Goal: Task Accomplishment & Management: Manage account settings

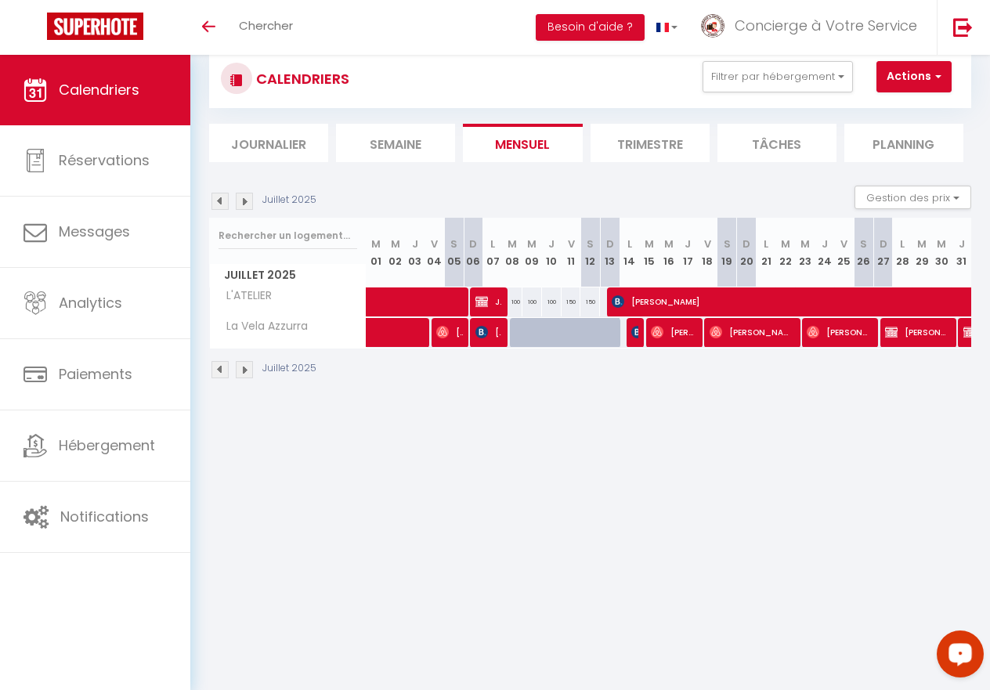
scroll to position [0, 3]
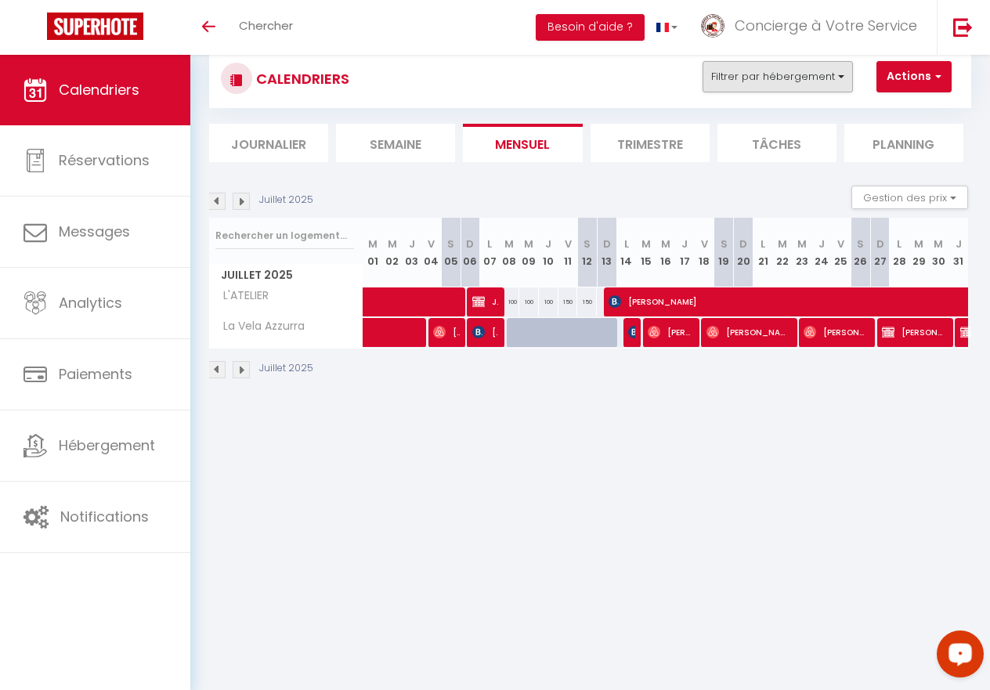
click at [830, 73] on button "Filtrer par hébergement" at bounding box center [778, 76] width 150 height 31
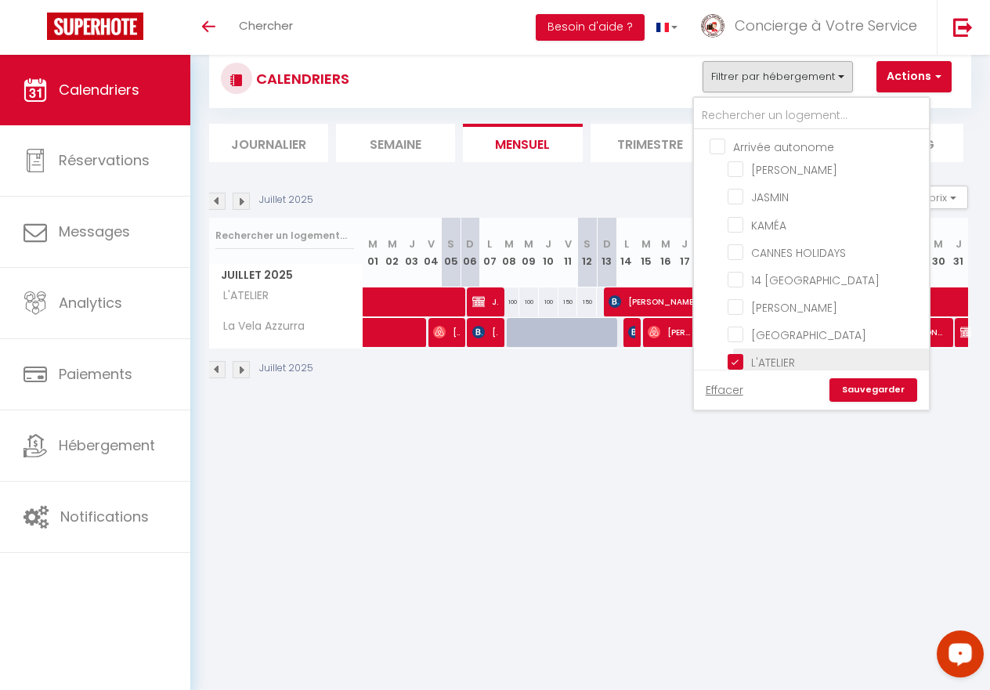
click at [738, 363] on input "L'ATELIER" at bounding box center [826, 361] width 196 height 16
checkbox input "false"
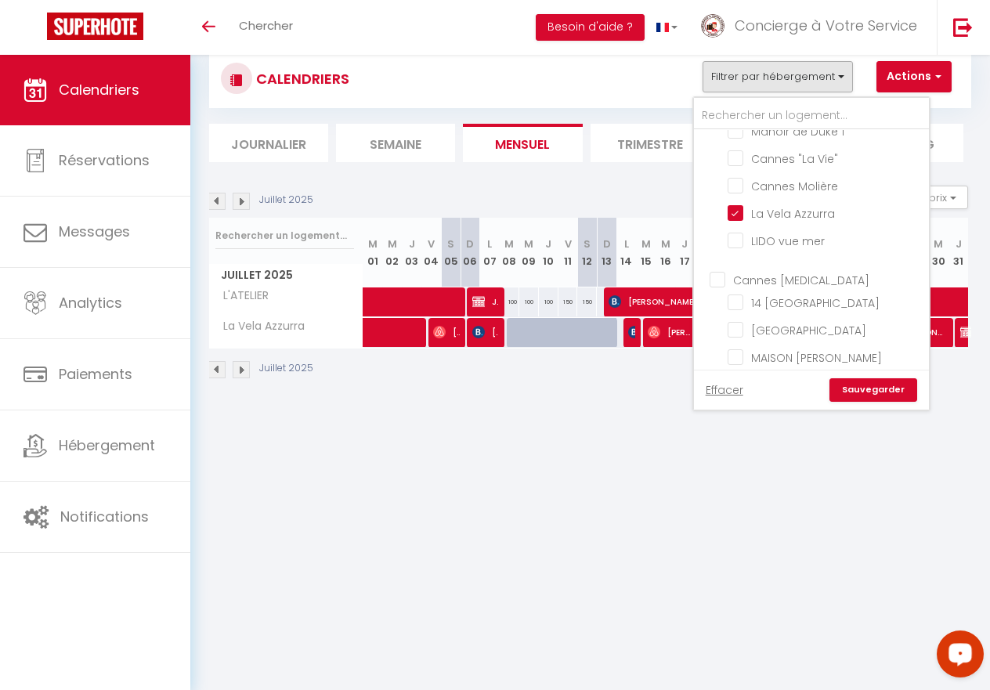
scroll to position [1564, 0]
click at [733, 205] on input "La Vela Azzurra" at bounding box center [826, 209] width 196 height 16
checkbox input "false"
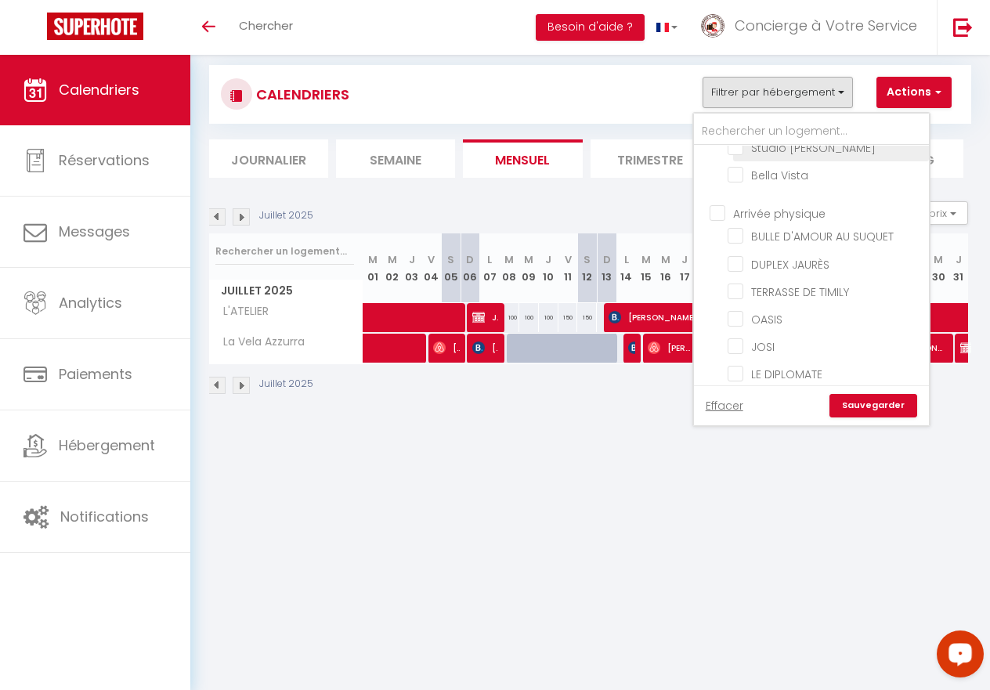
scroll to position [948, 0]
click at [739, 261] on input "DUPLEX JAURÈS" at bounding box center [826, 262] width 196 height 16
checkbox input "true"
checkbox input "false"
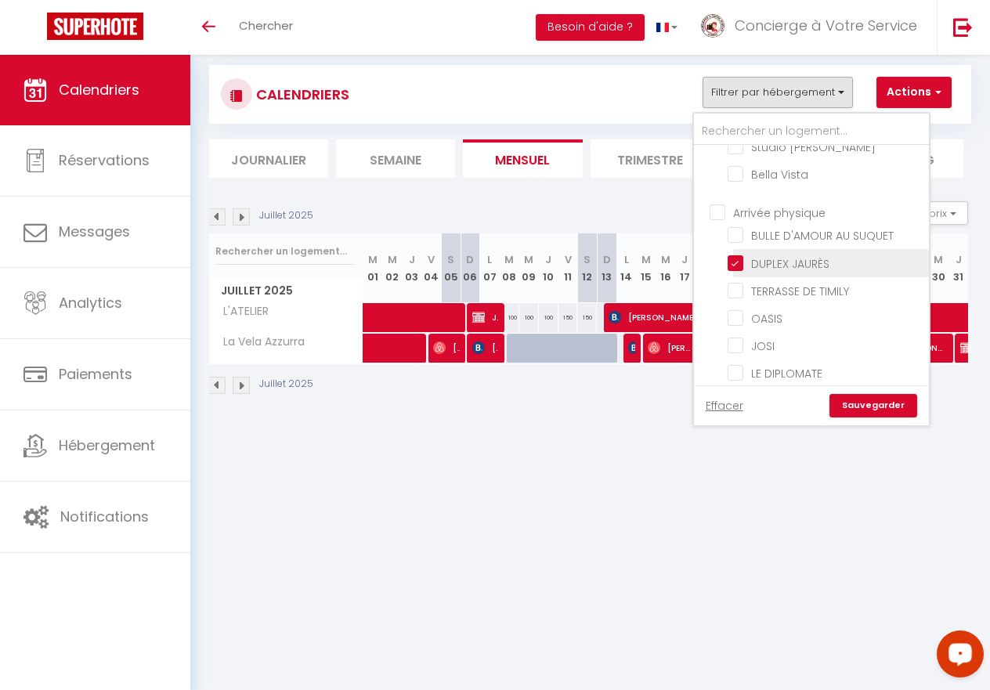
checkbox input "false"
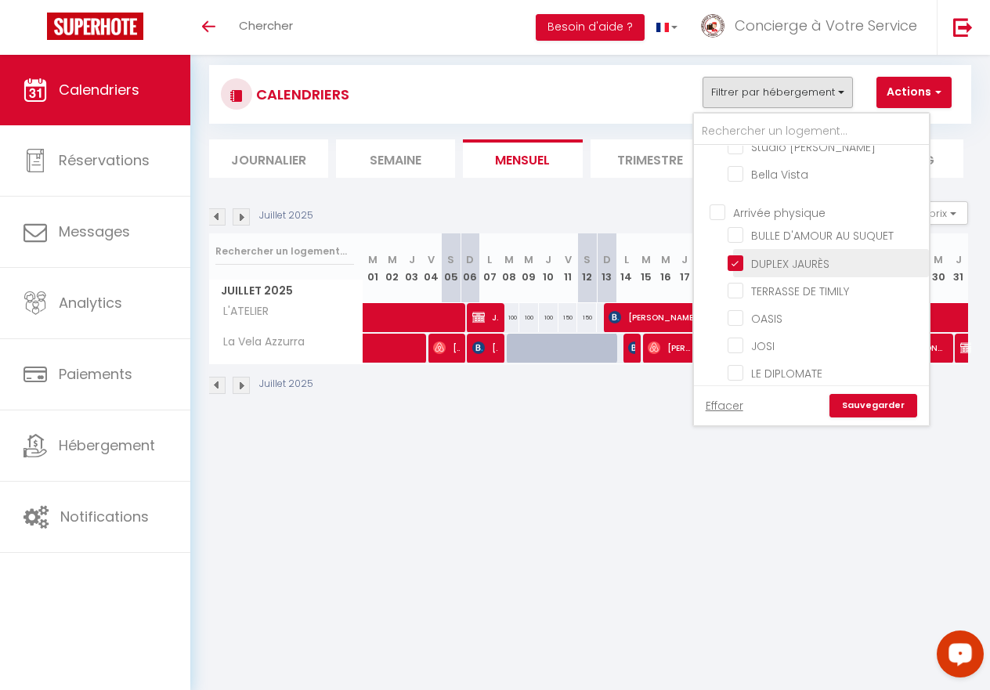
checkbox input "false"
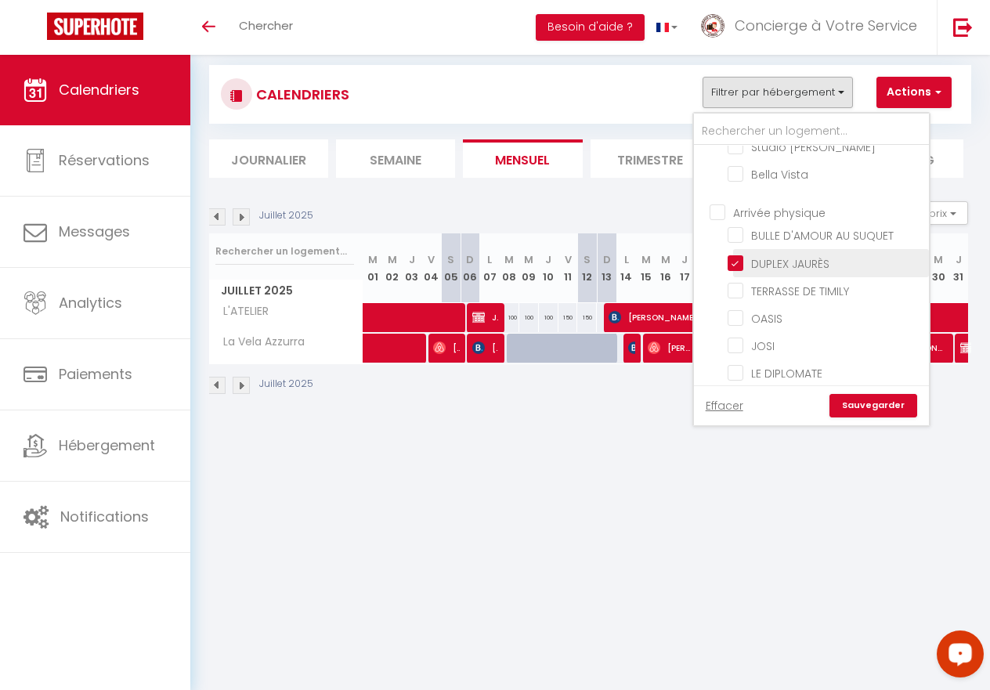
checkbox input "false"
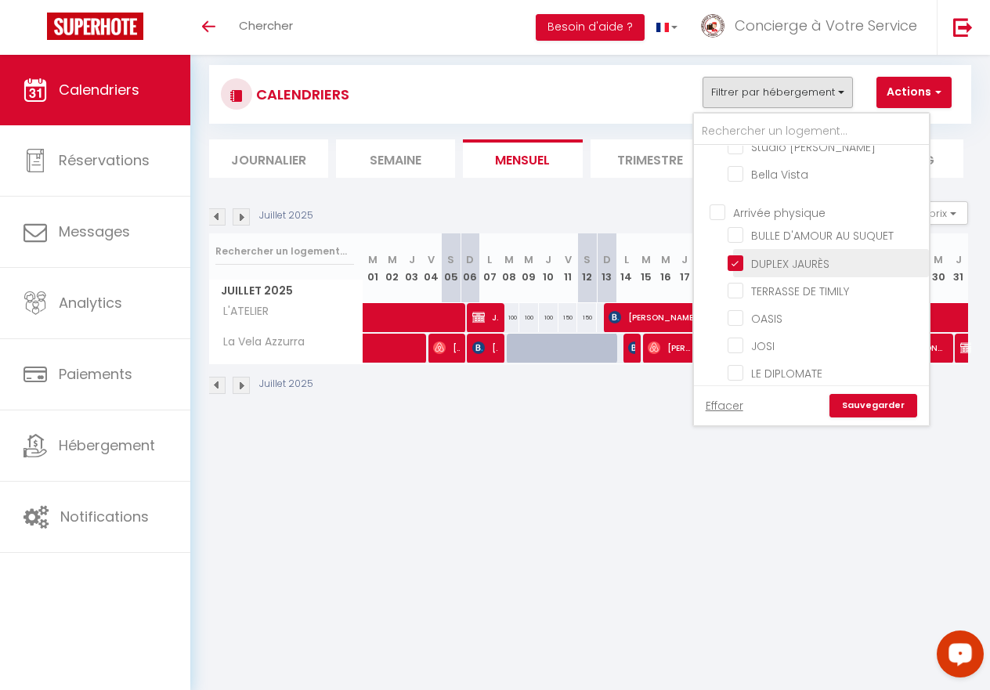
checkbox input "false"
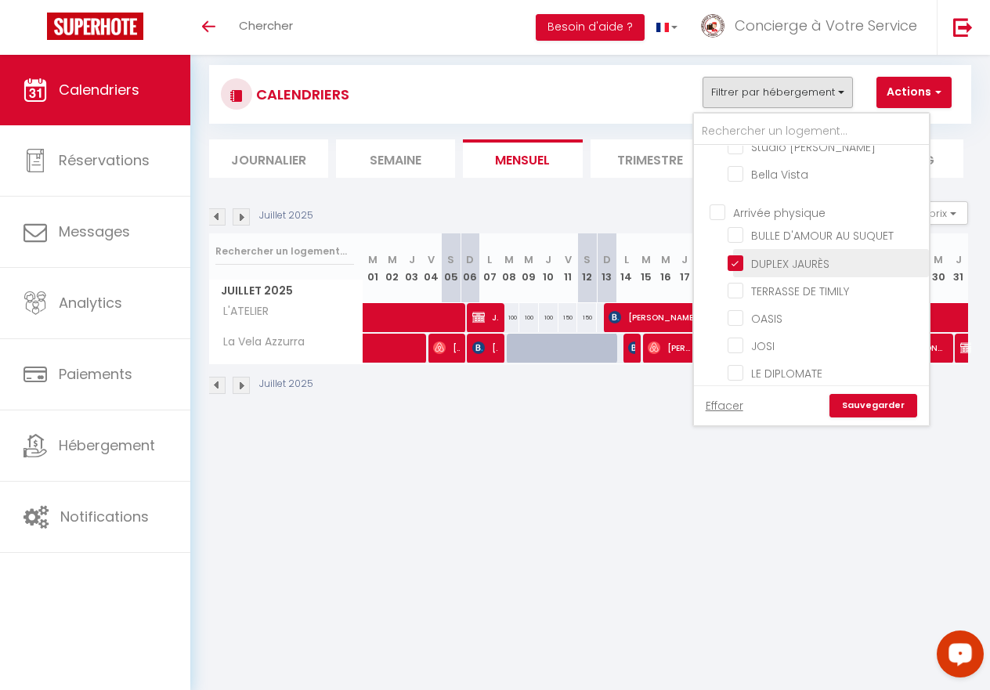
checkbox input "false"
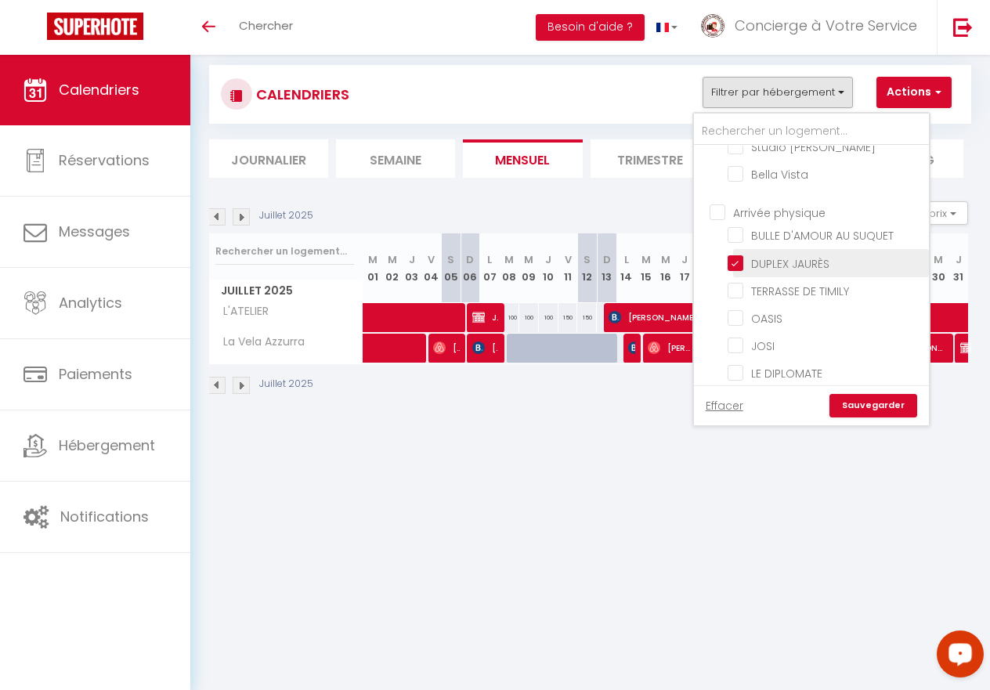
checkbox input "false"
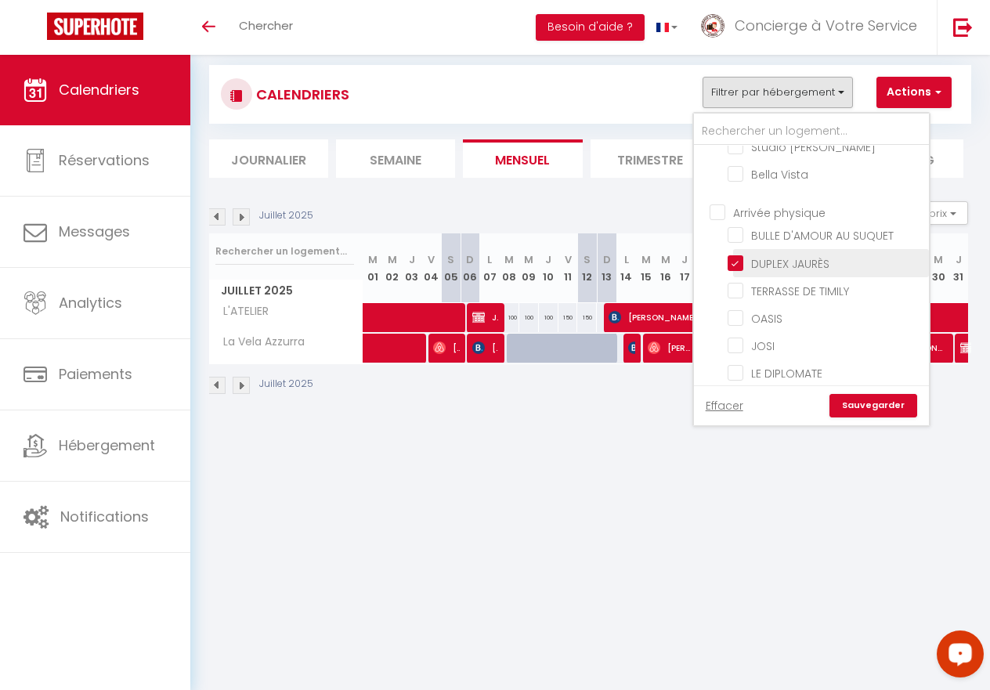
checkbox input "false"
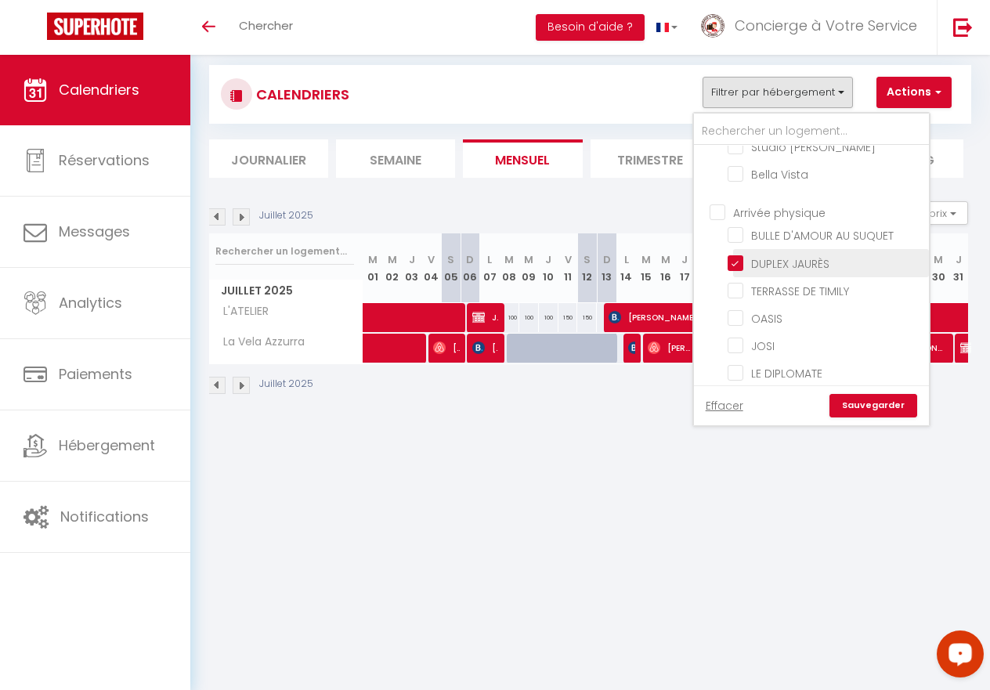
checkbox input "false"
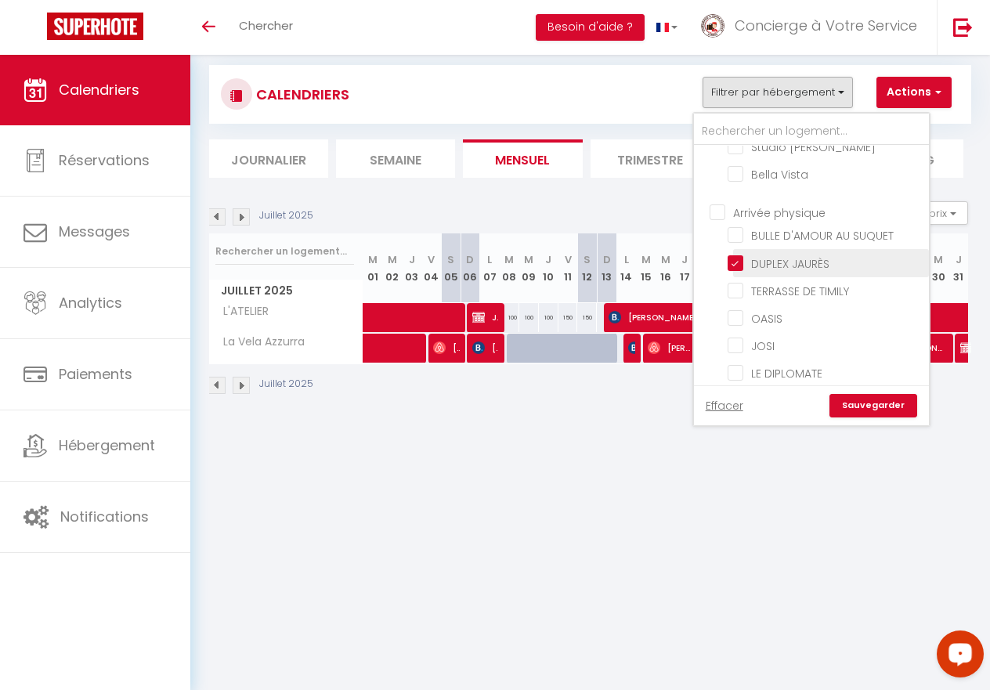
checkbox input "false"
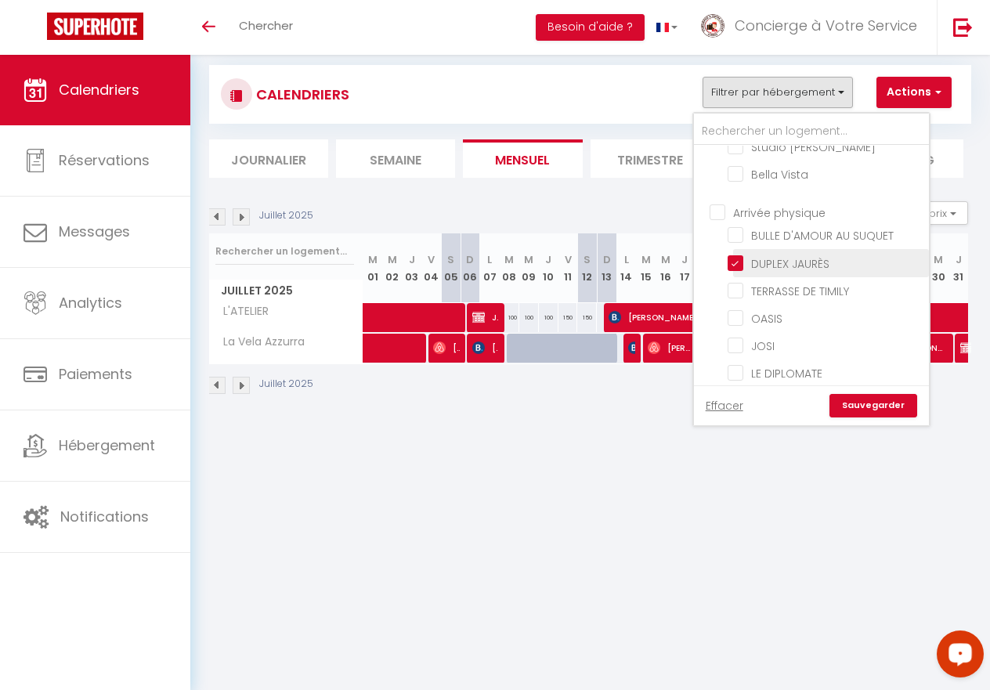
checkbox input "false"
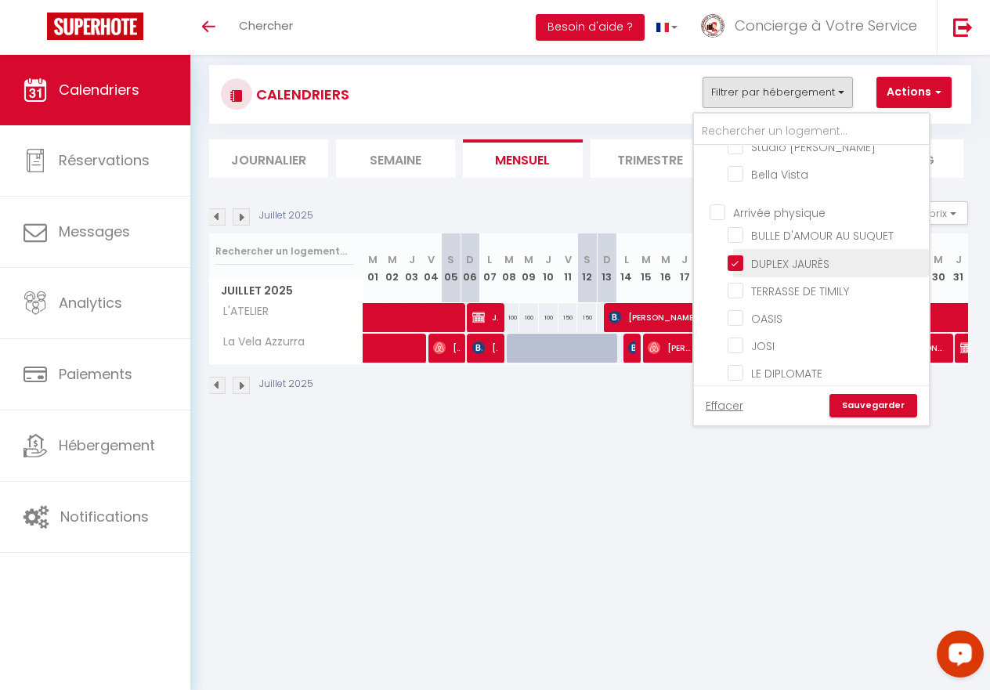
checkbox input "false"
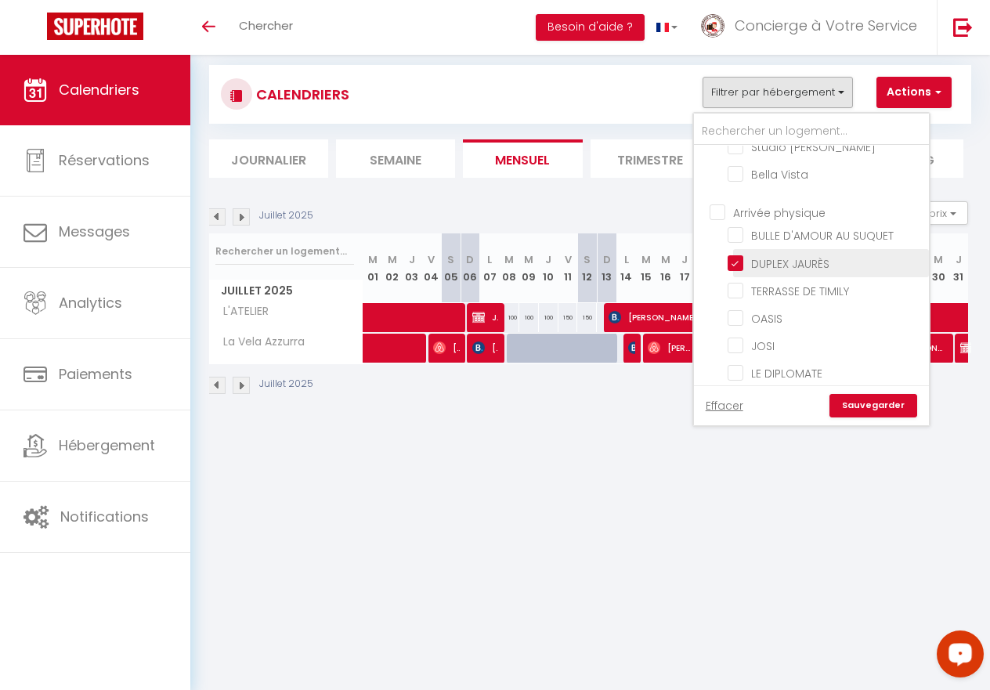
checkbox input "false"
checkbox input "true"
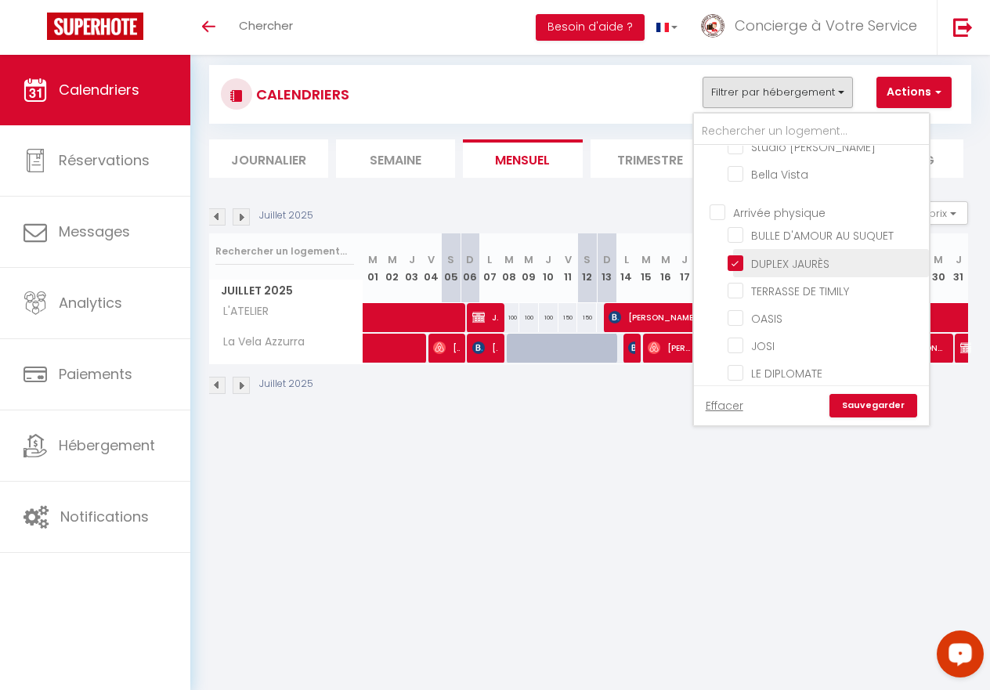
checkbox input "false"
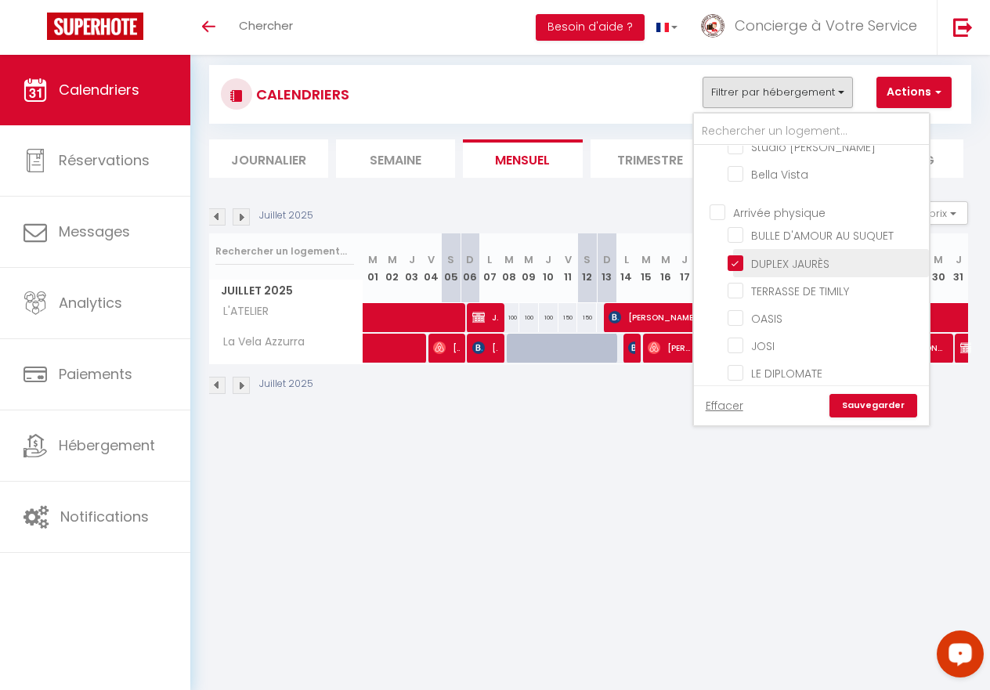
checkbox input "false"
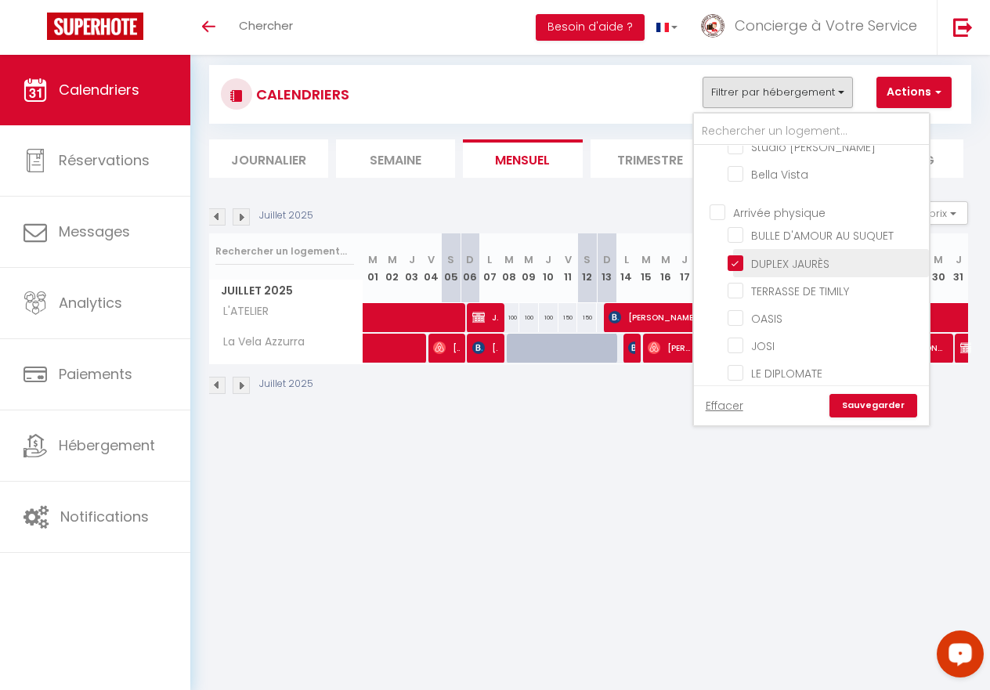
checkbox input "false"
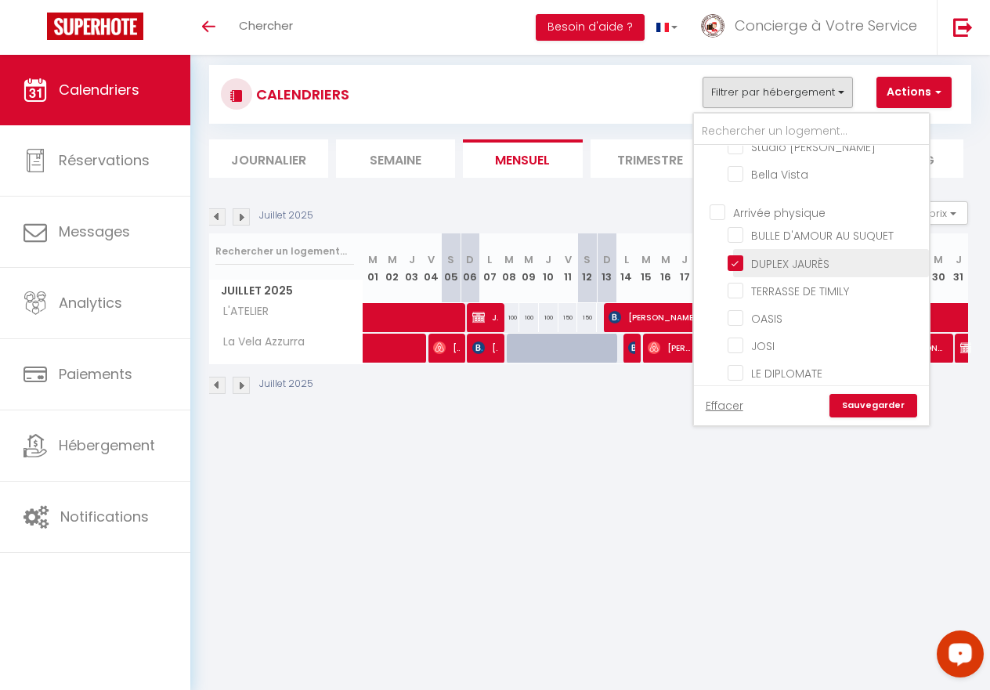
checkbox input "false"
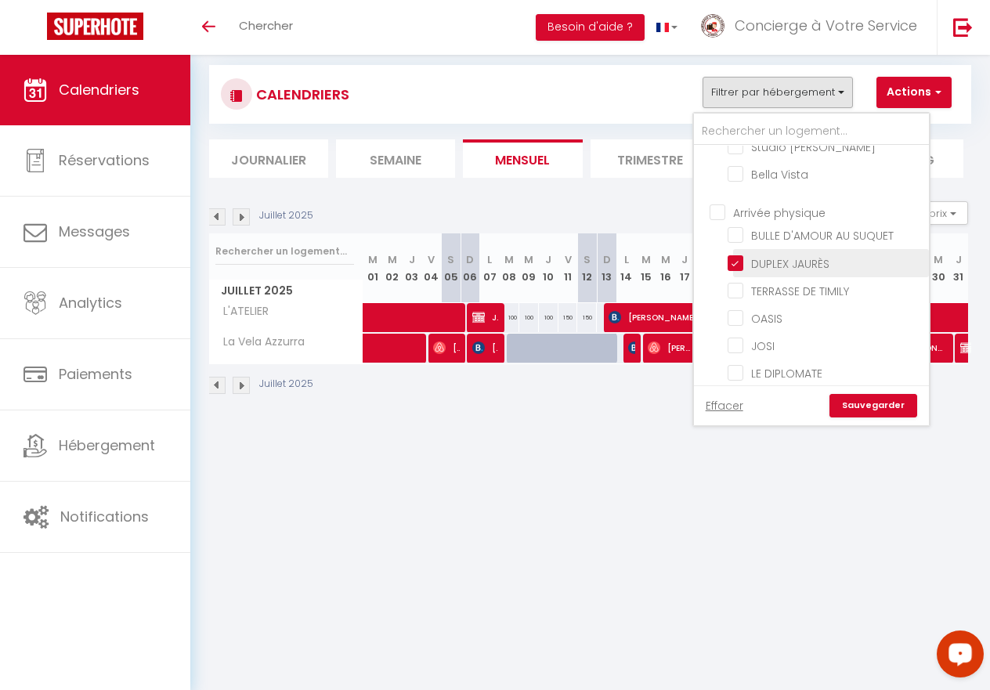
checkbox input "false"
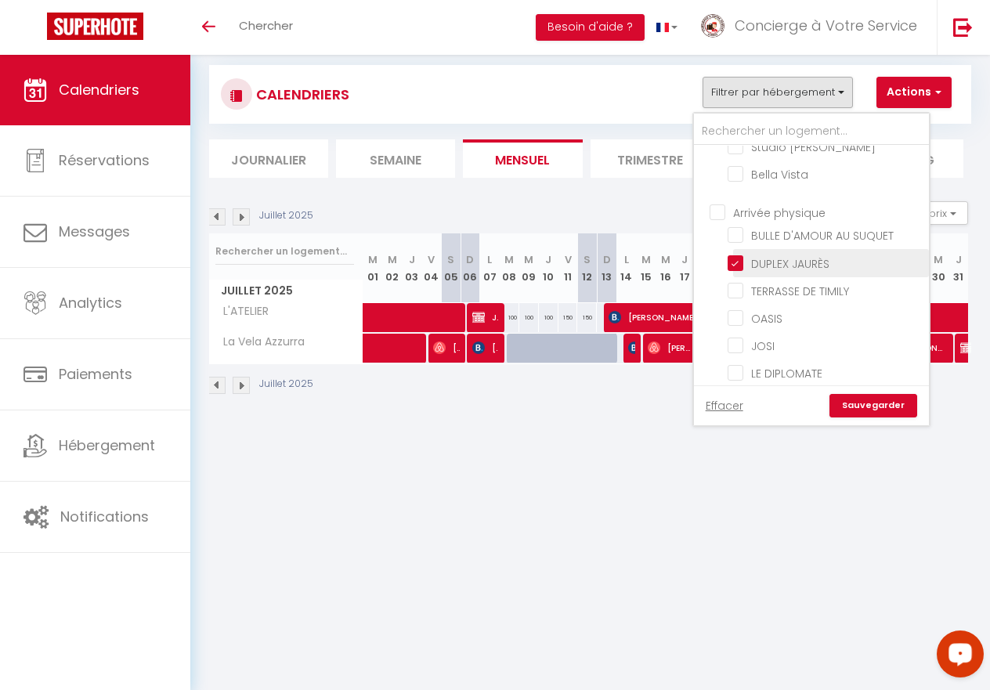
checkbox input "false"
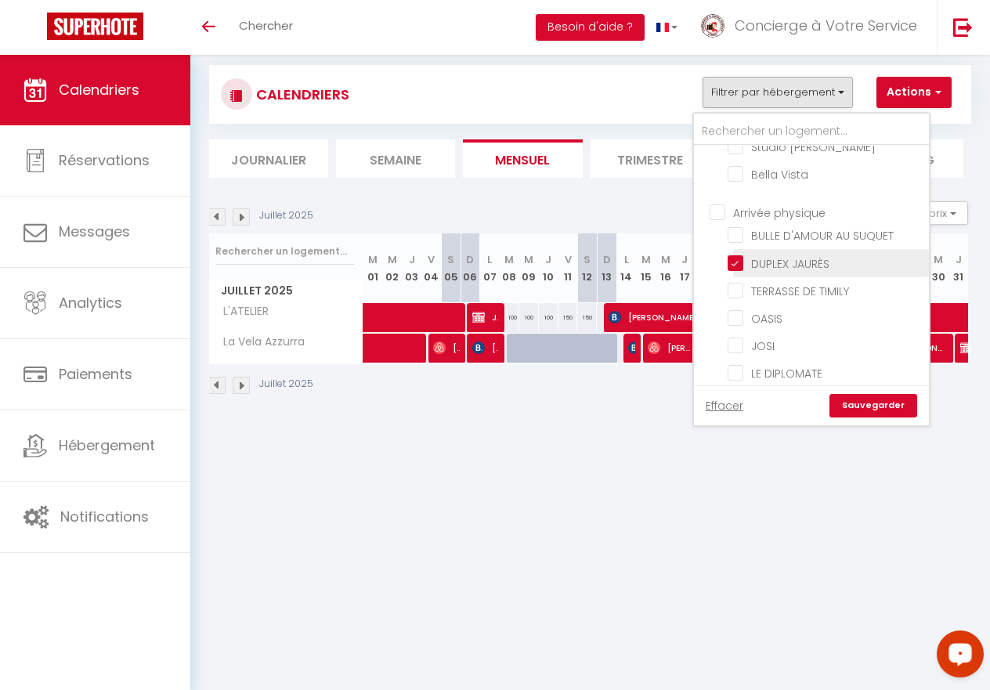
checkbox input "false"
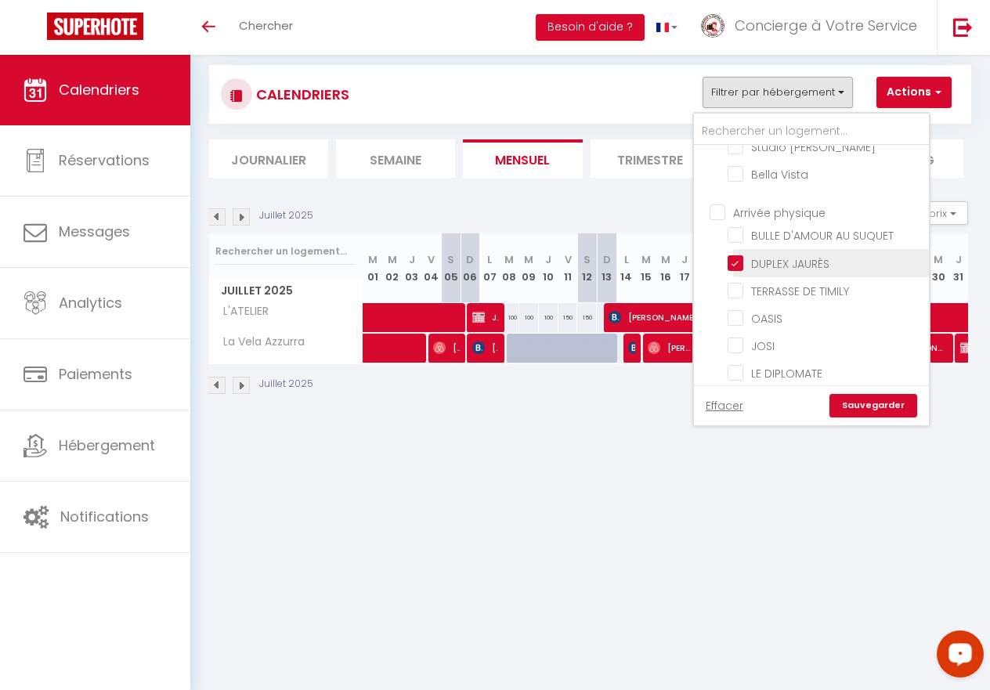
checkbox input "false"
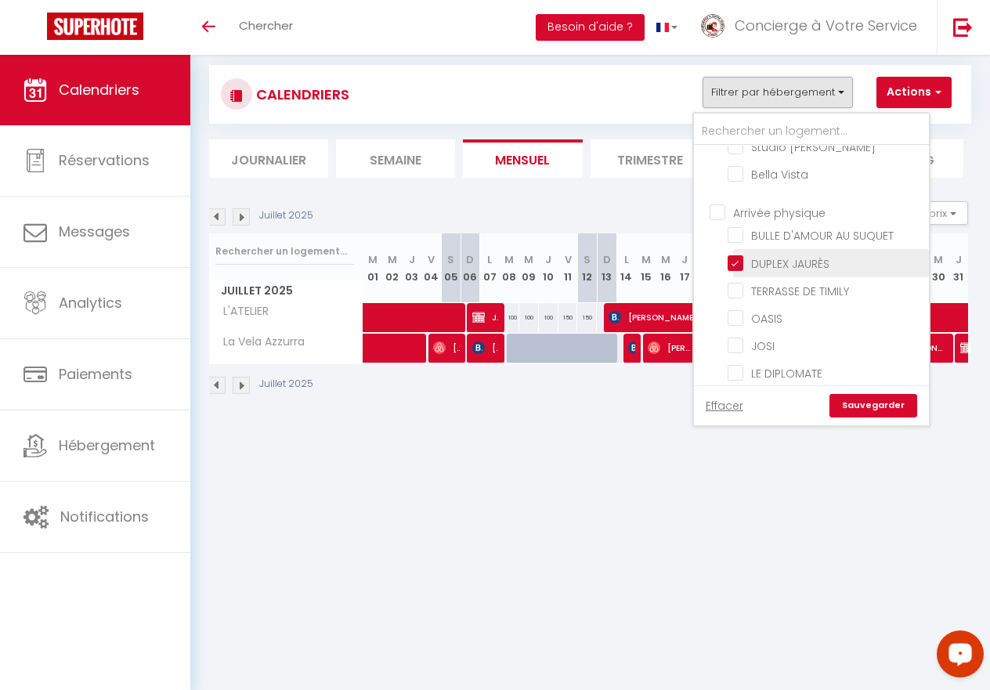
checkbox input "false"
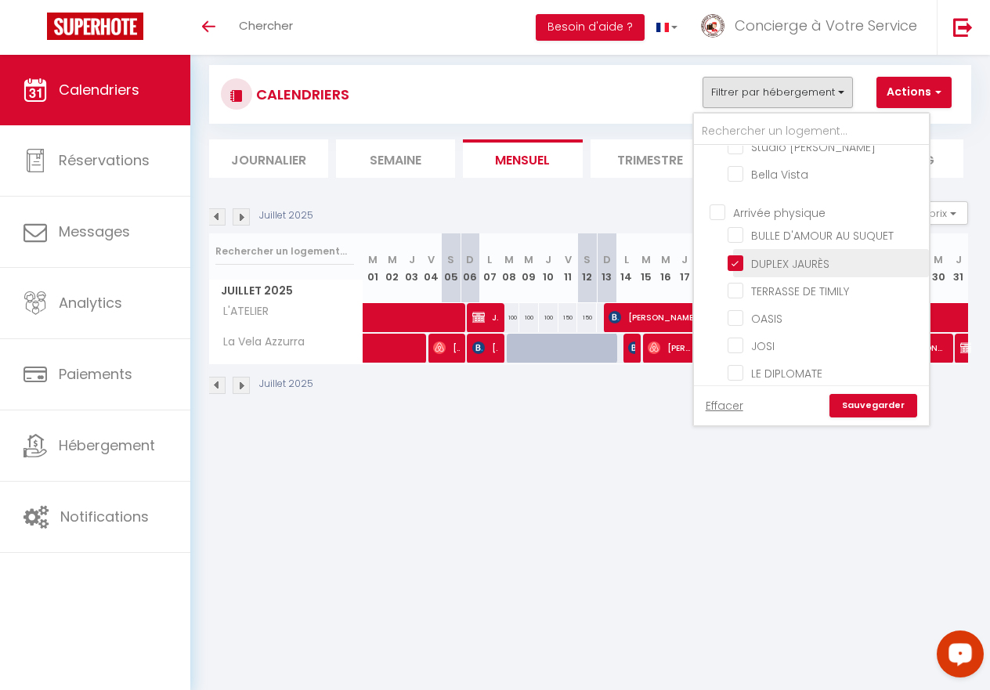
checkbox input "false"
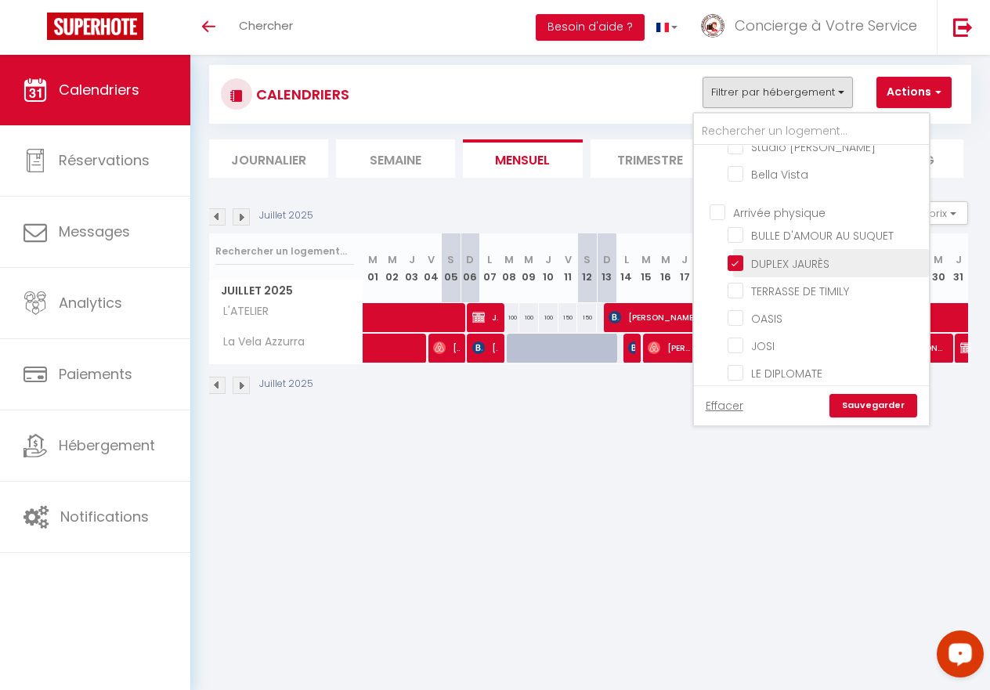
checkbox input "false"
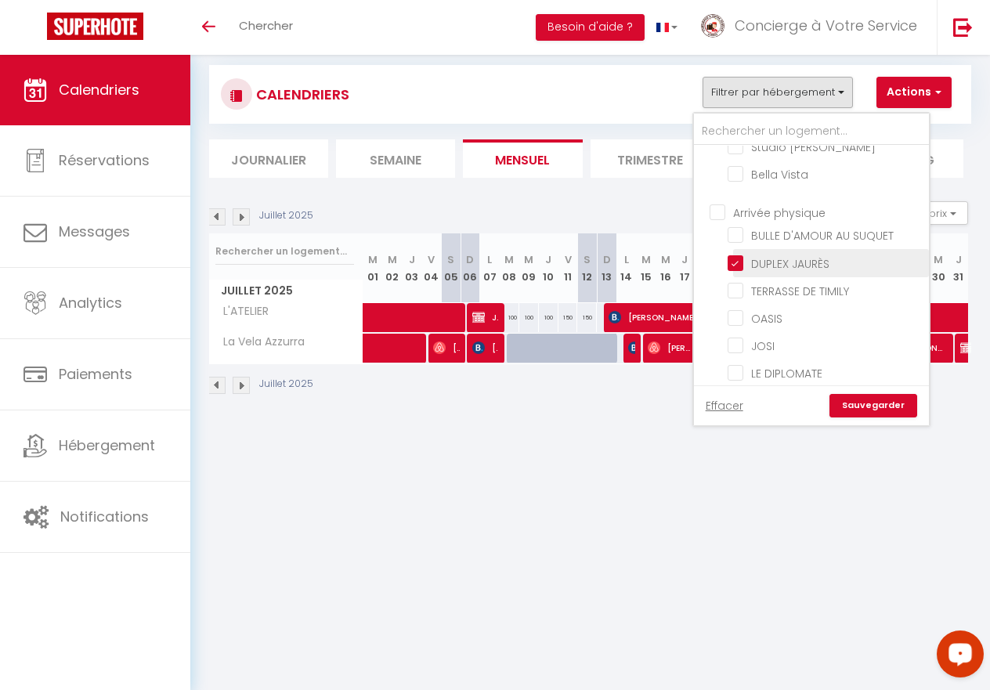
checkbox input "false"
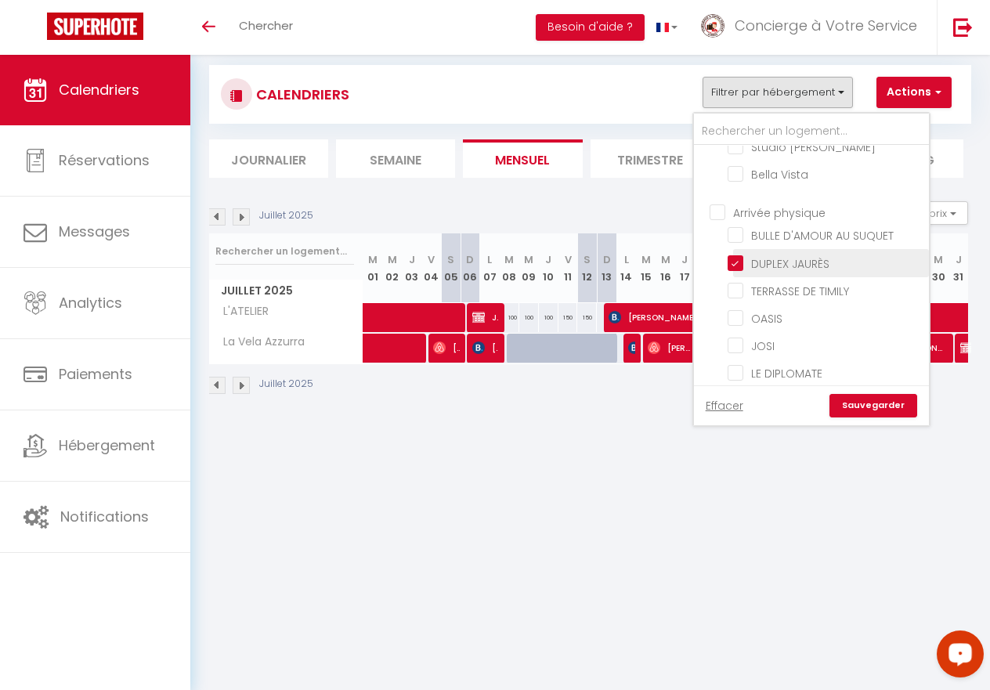
checkbox input "false"
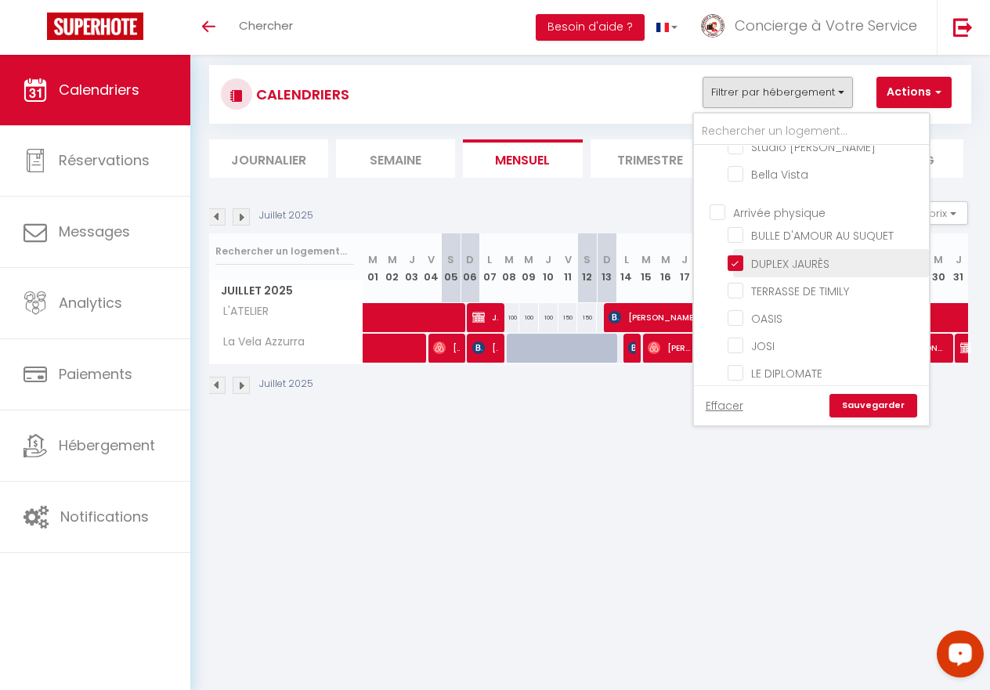
checkbox input "false"
checkbox input "true"
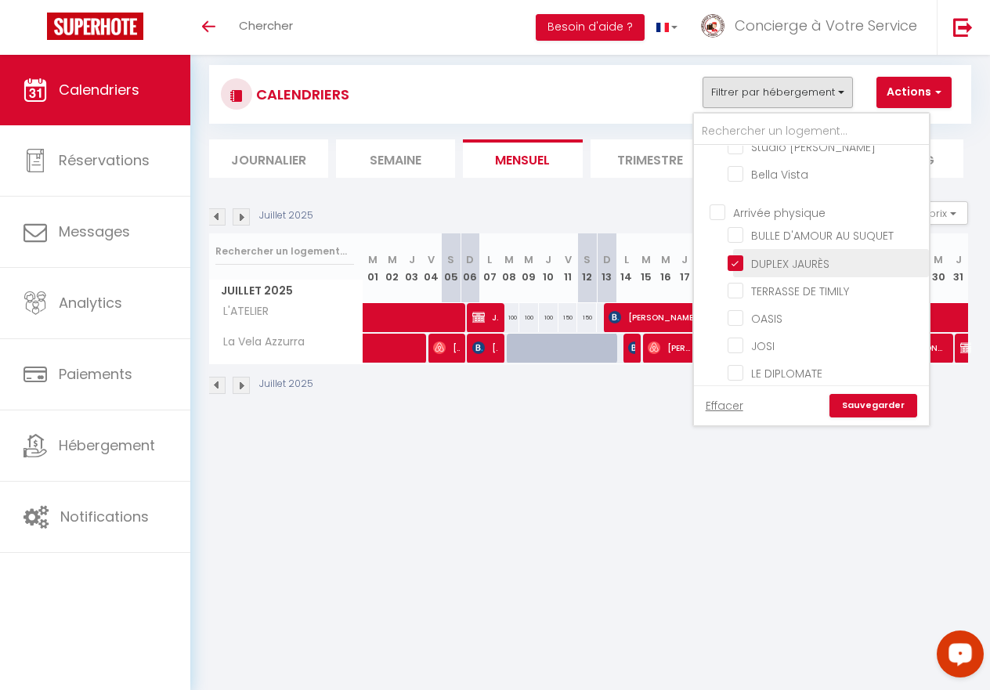
checkbox input "false"
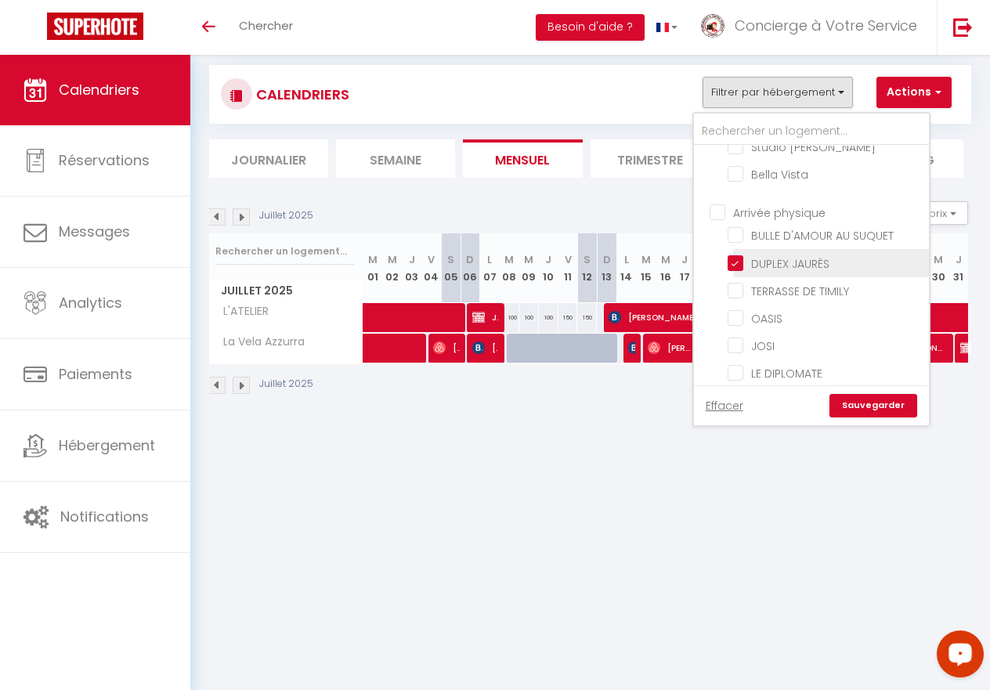
checkbox input "false"
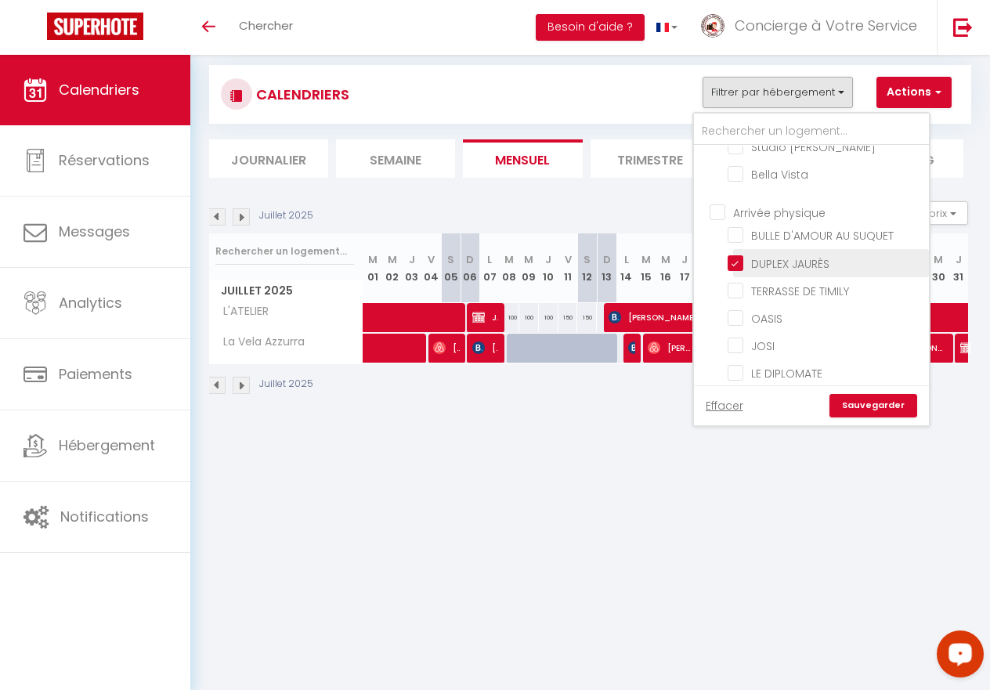
checkbox input "false"
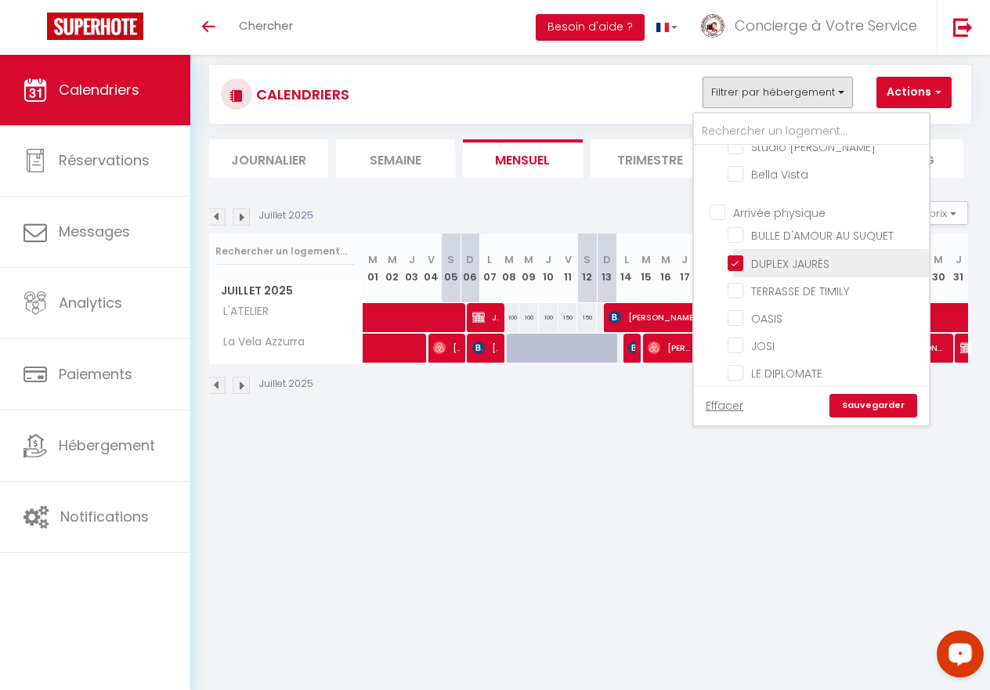
checkbox input "false"
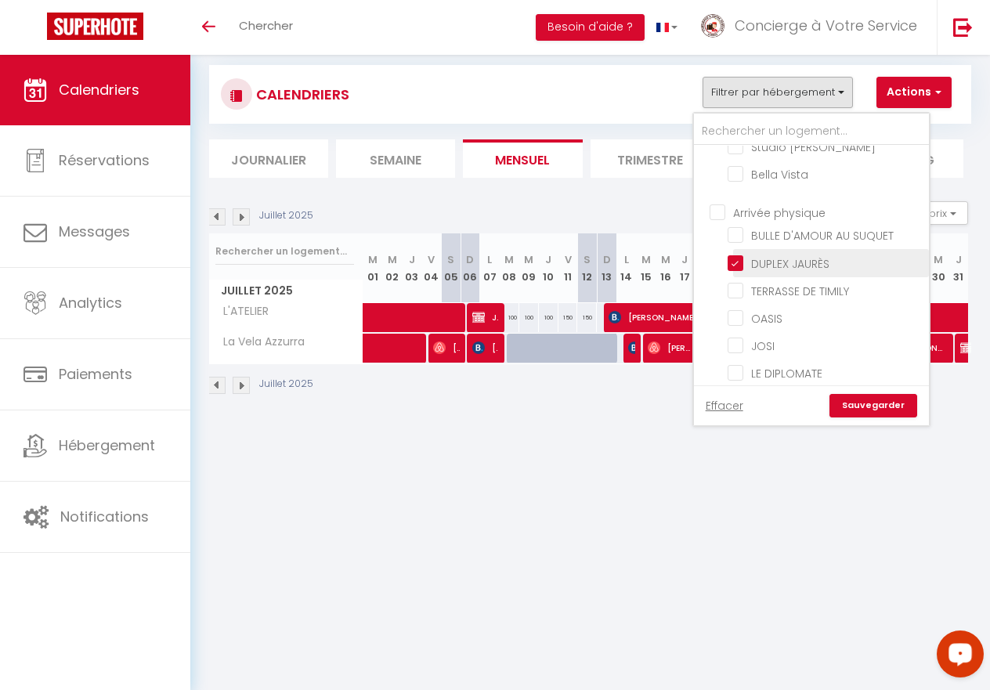
checkbox input "false"
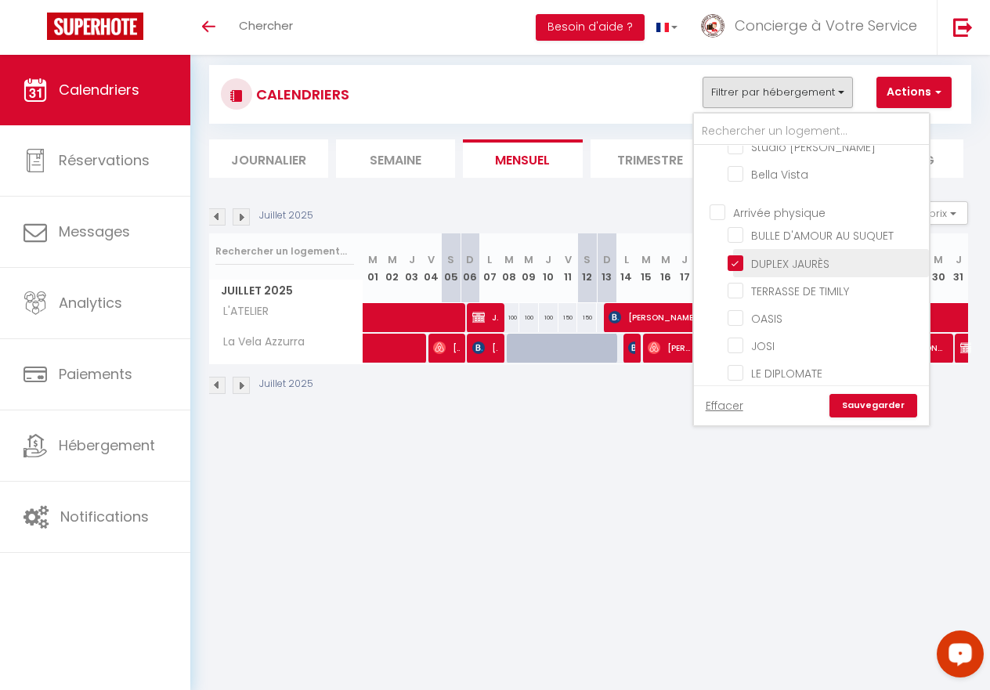
checkbox input "false"
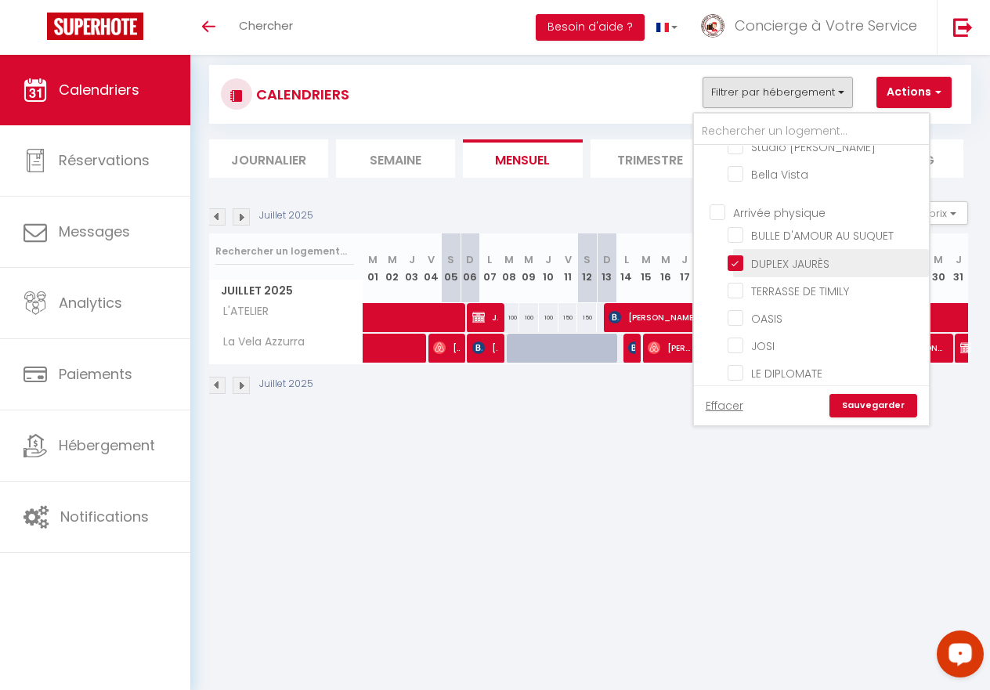
checkbox input "false"
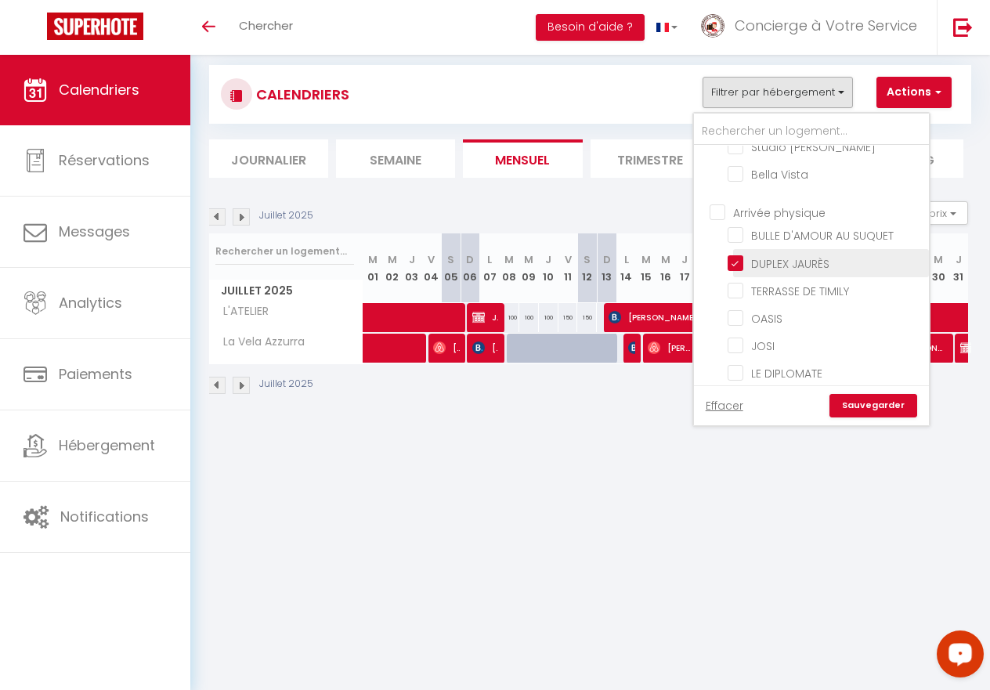
checkbox input "false"
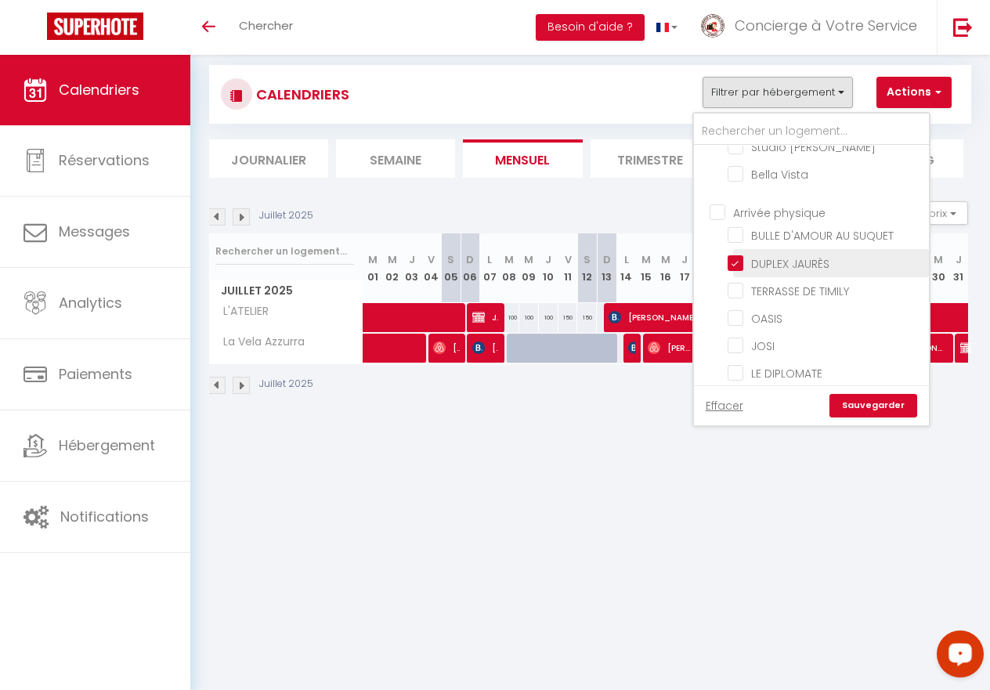
checkbox input "false"
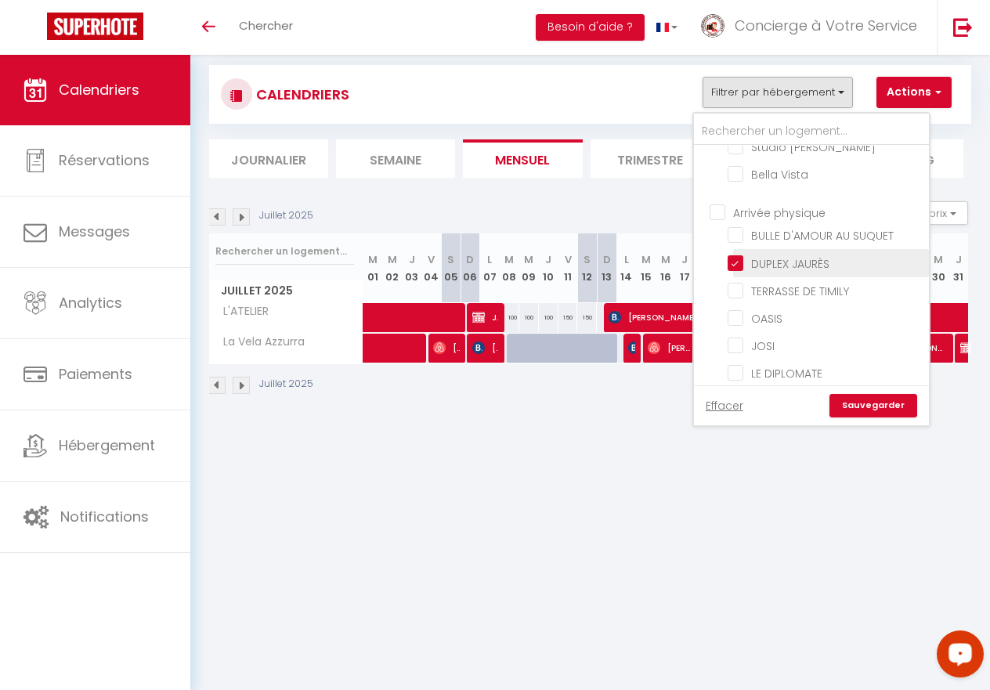
checkbox input "false"
checkbox input "true"
checkbox input "false"
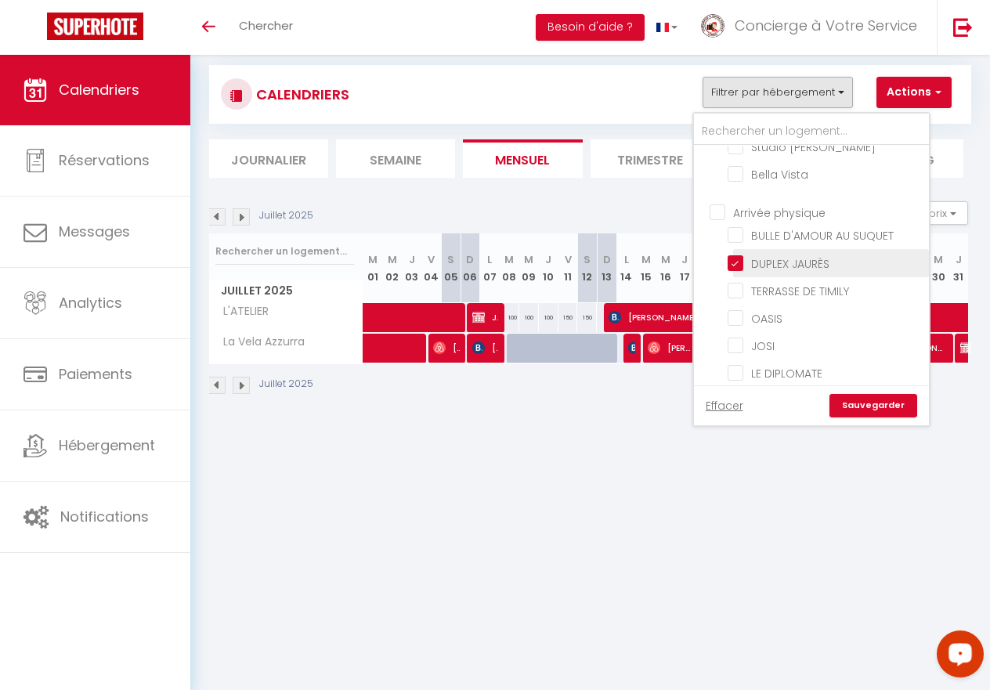
checkbox input "false"
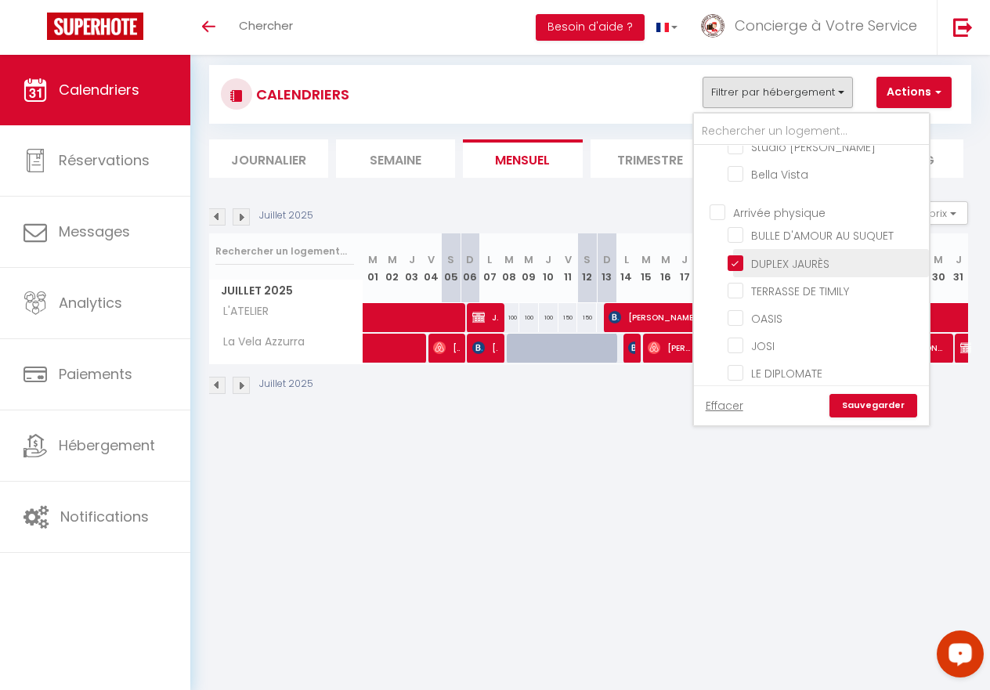
checkbox input "false"
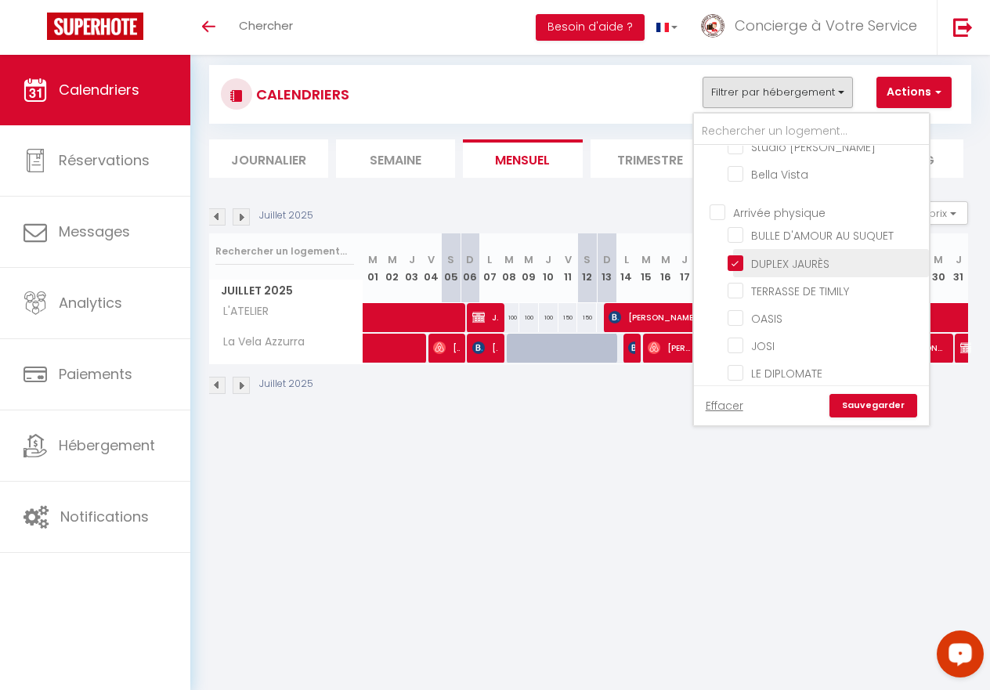
checkbox input "false"
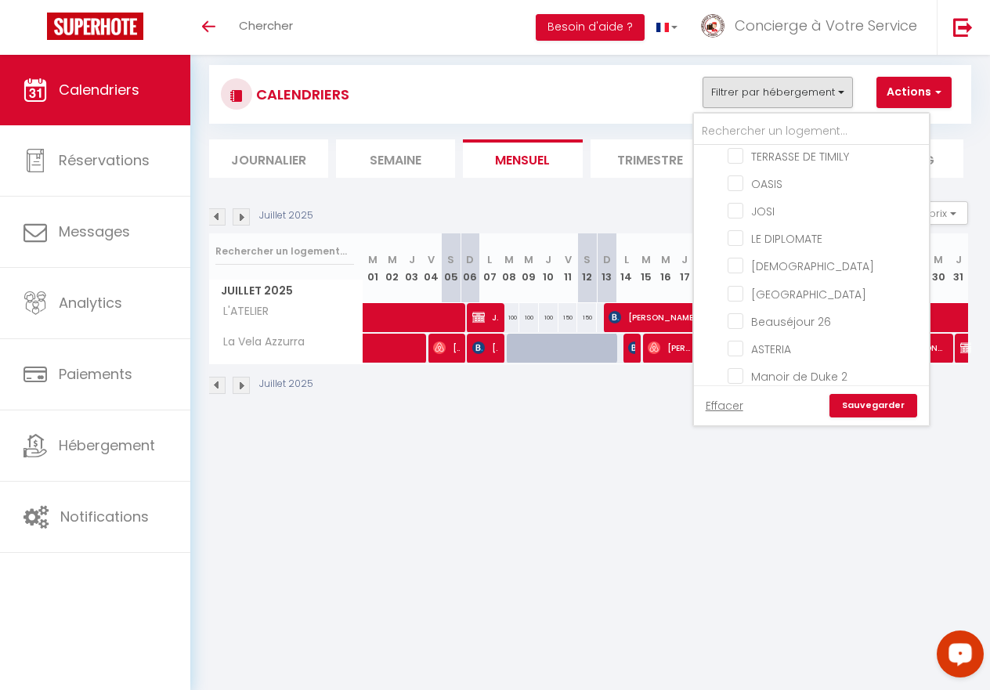
scroll to position [1080, 0]
click at [737, 212] on input "JOSI" at bounding box center [826, 212] width 196 height 16
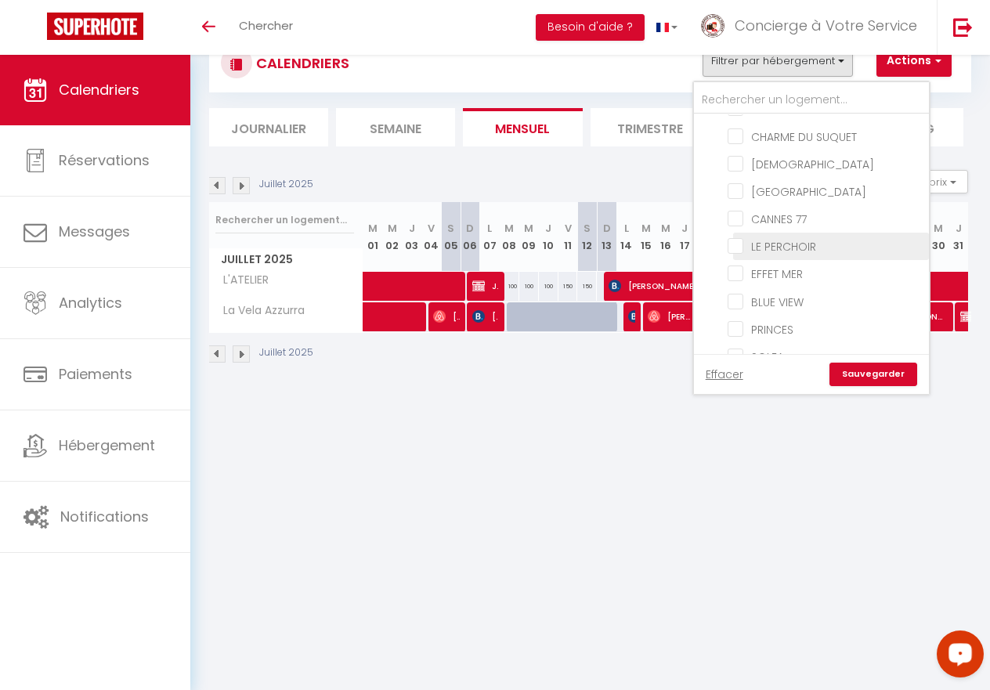
scroll to position [2991, 0]
click at [893, 378] on link "Sauvegarder" at bounding box center [874, 375] width 88 height 24
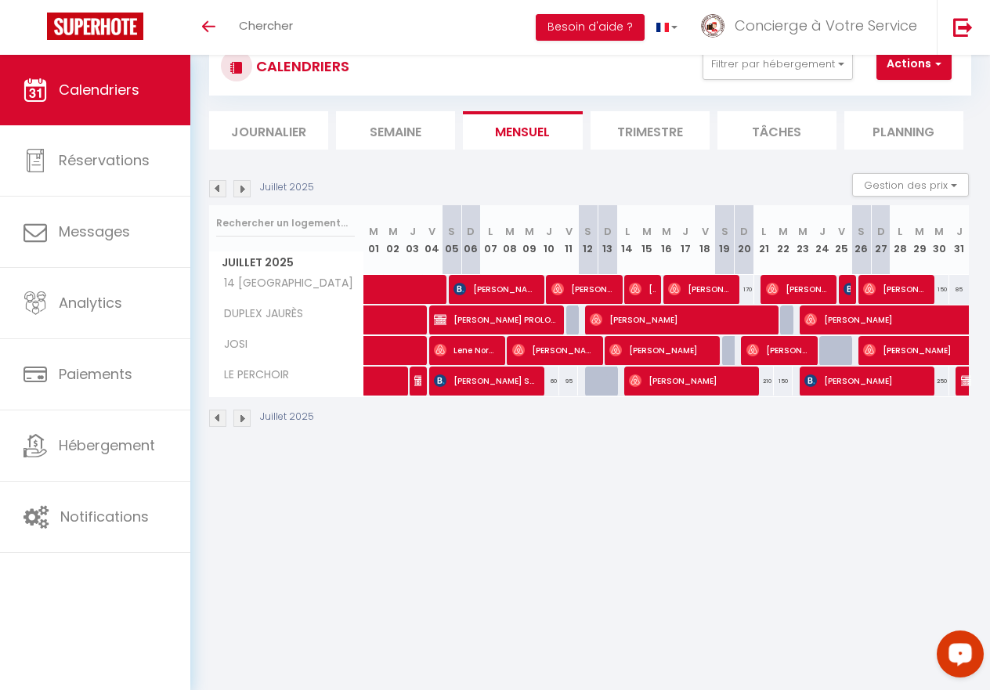
scroll to position [56, 0]
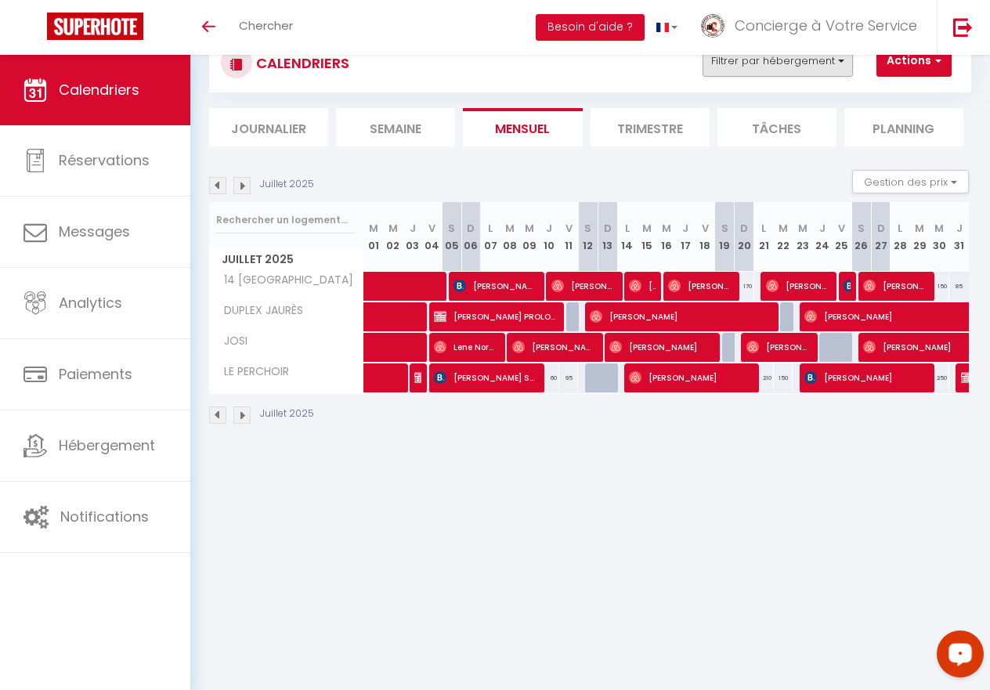
click at [836, 56] on button "Filtrer par hébergement" at bounding box center [778, 60] width 150 height 31
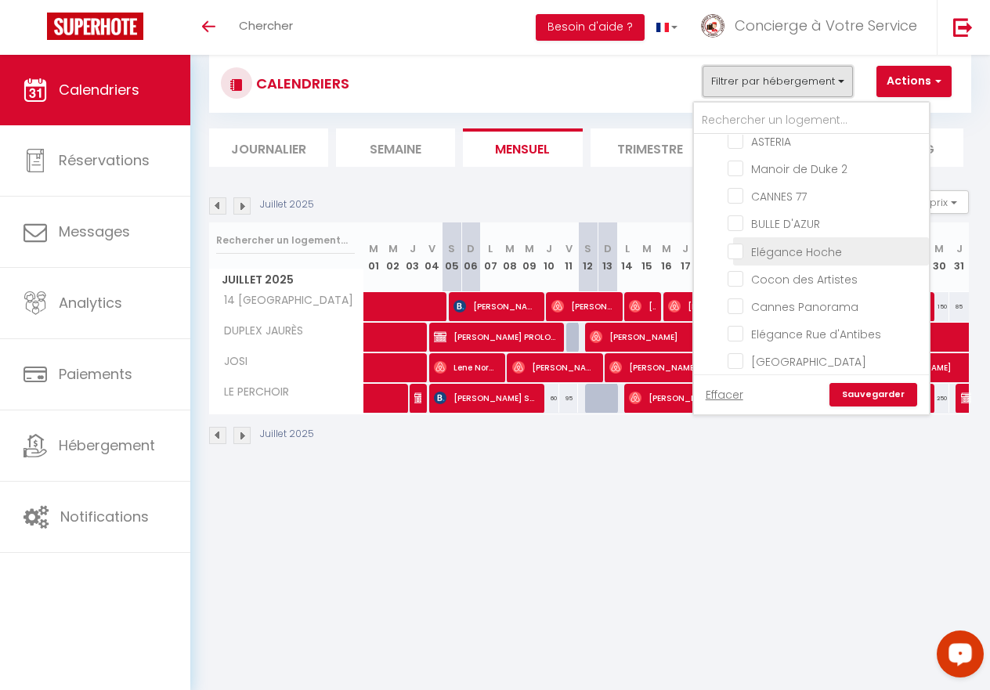
scroll to position [1294, 0]
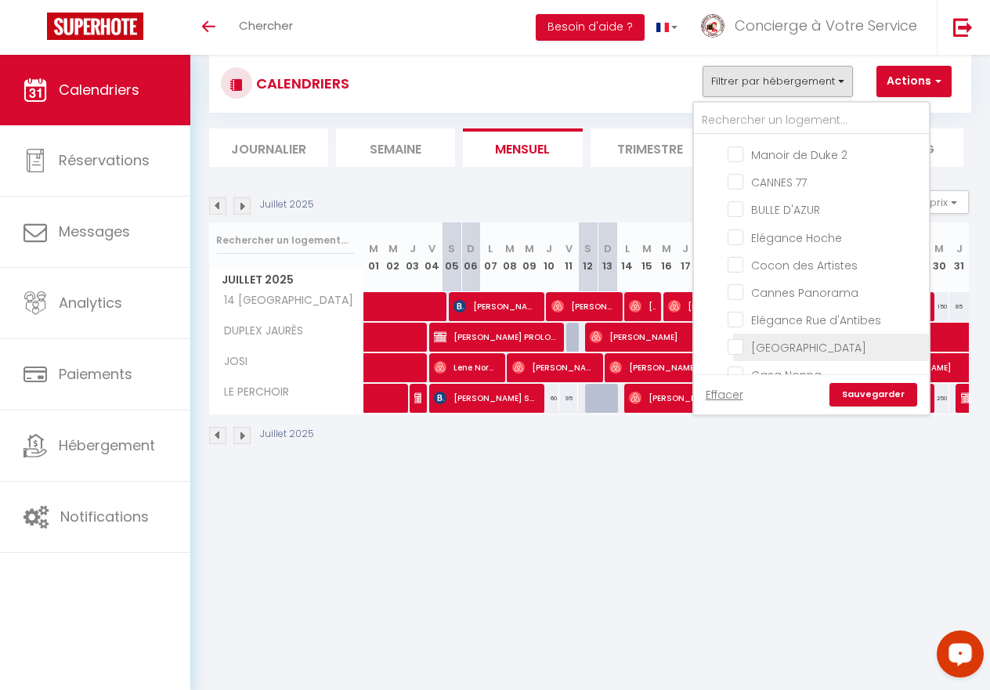
click at [740, 346] on input "[GEOGRAPHIC_DATA]" at bounding box center [826, 346] width 196 height 16
click at [899, 395] on link "Sauvegarder" at bounding box center [874, 395] width 88 height 24
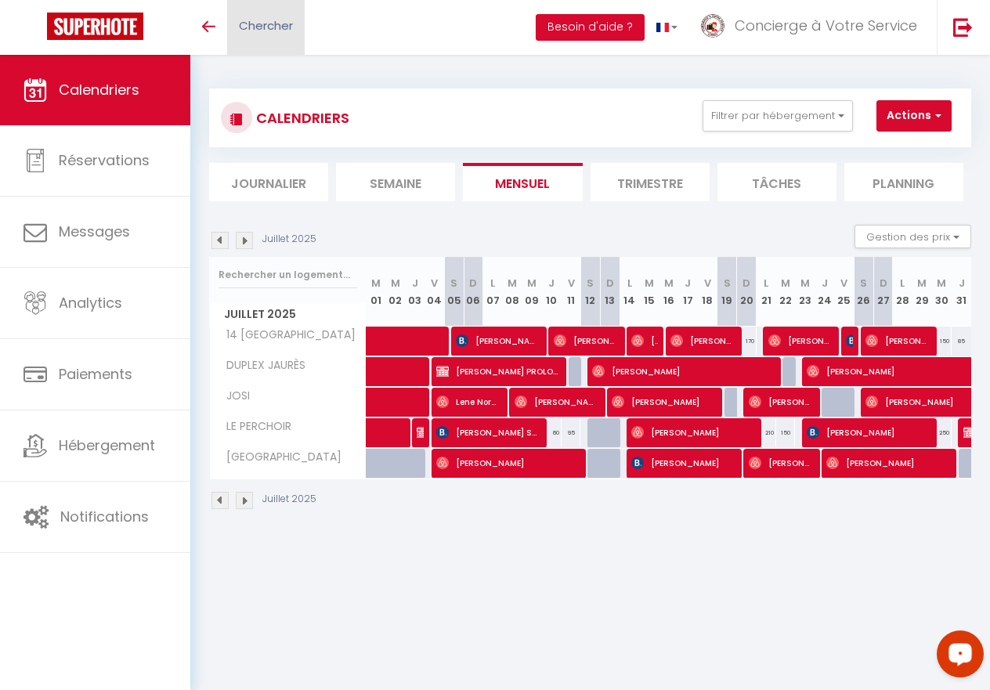
scroll to position [0, 0]
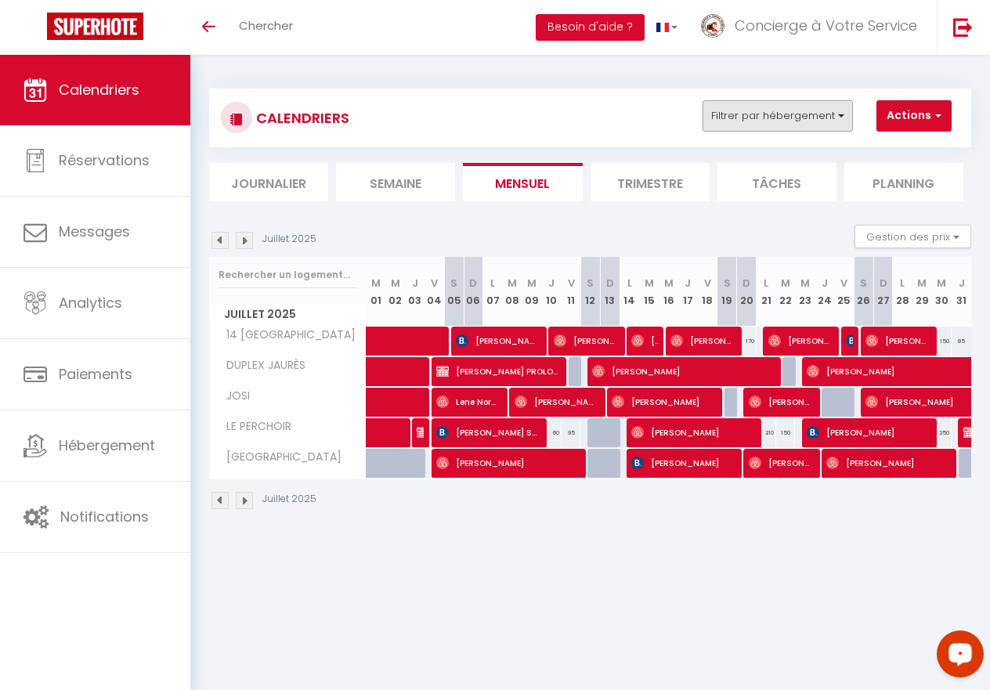
click at [834, 114] on button "Filtrer par hébergement" at bounding box center [778, 115] width 150 height 31
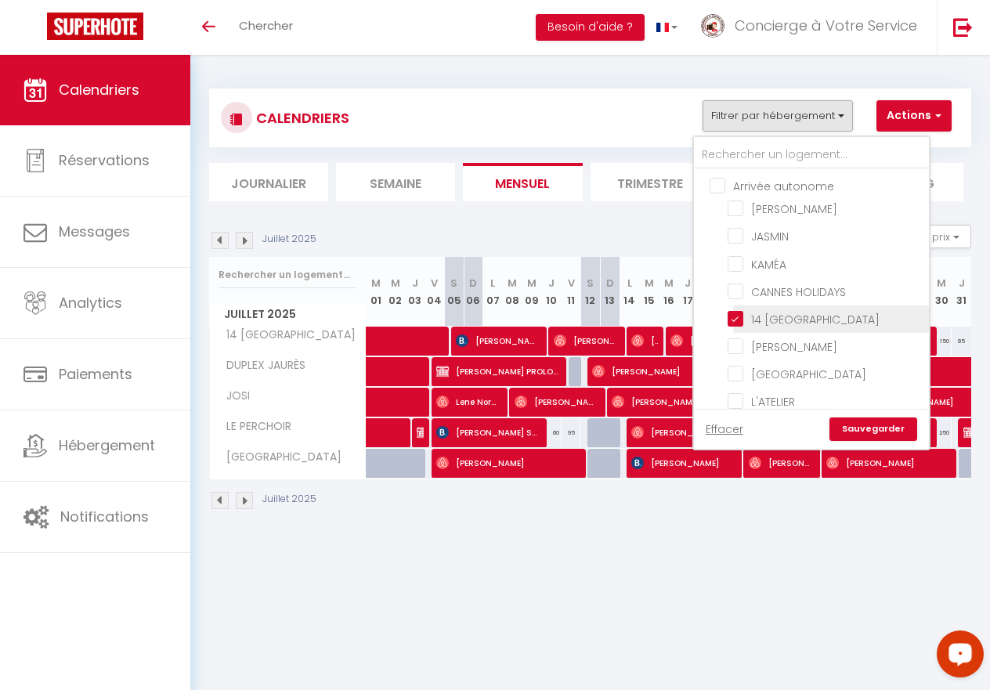
click at [740, 319] on input "14 [GEOGRAPHIC_DATA]" at bounding box center [826, 318] width 196 height 16
click at [892, 431] on link "Sauvegarder" at bounding box center [874, 430] width 88 height 24
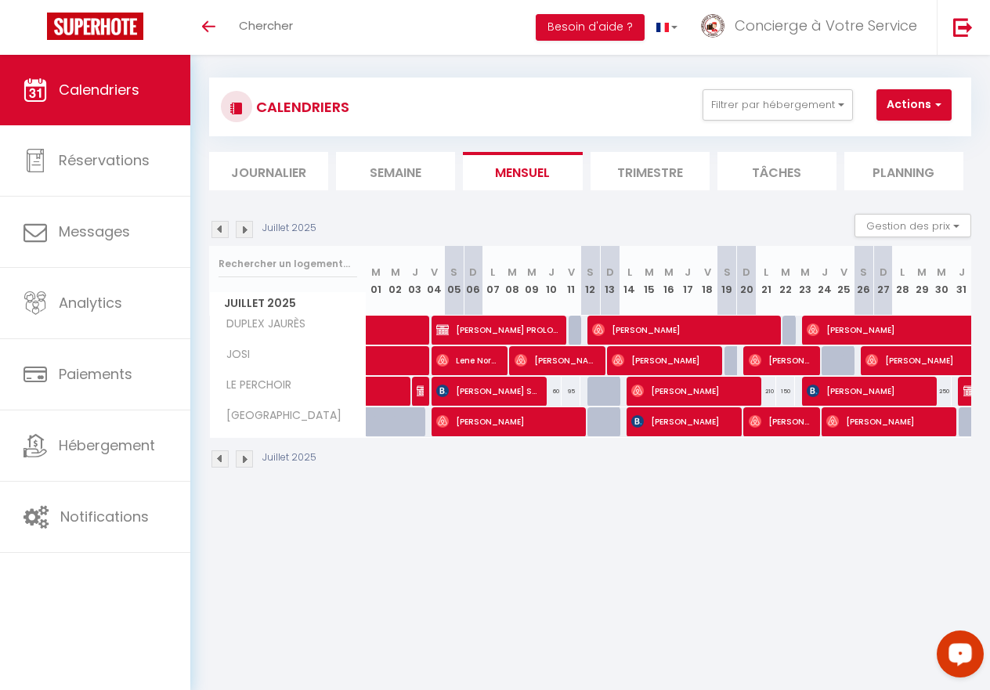
scroll to position [0, 9]
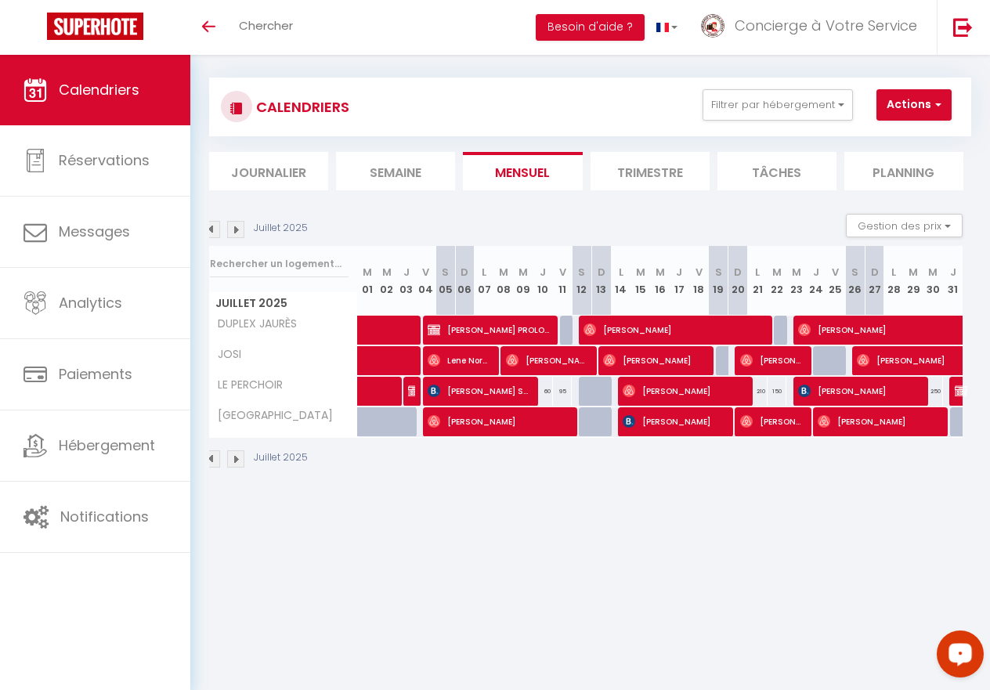
click at [513, 329] on span "[PERSON_NAME] PROLONGATION" at bounding box center [490, 330] width 124 height 30
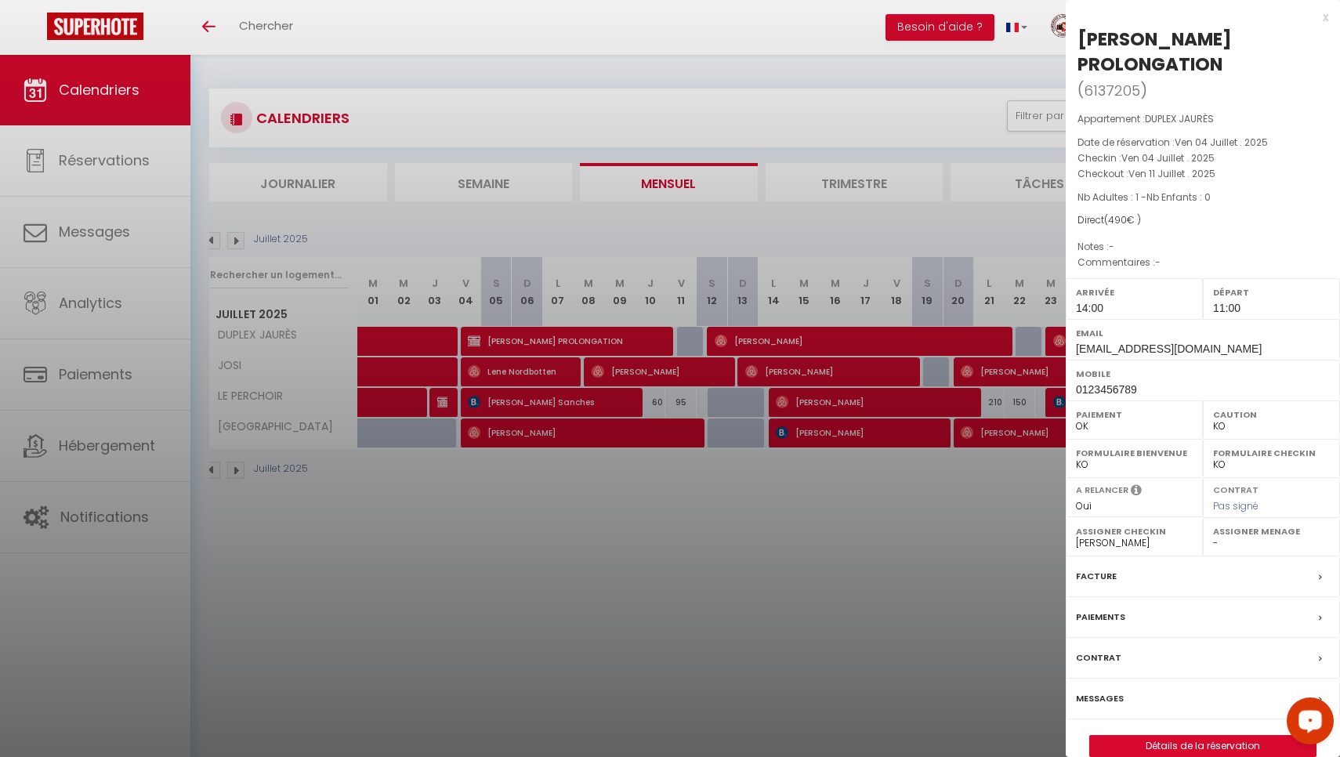
scroll to position [0, 0]
click at [990, 689] on link "Détails de la réservation" at bounding box center [1203, 746] width 226 height 20
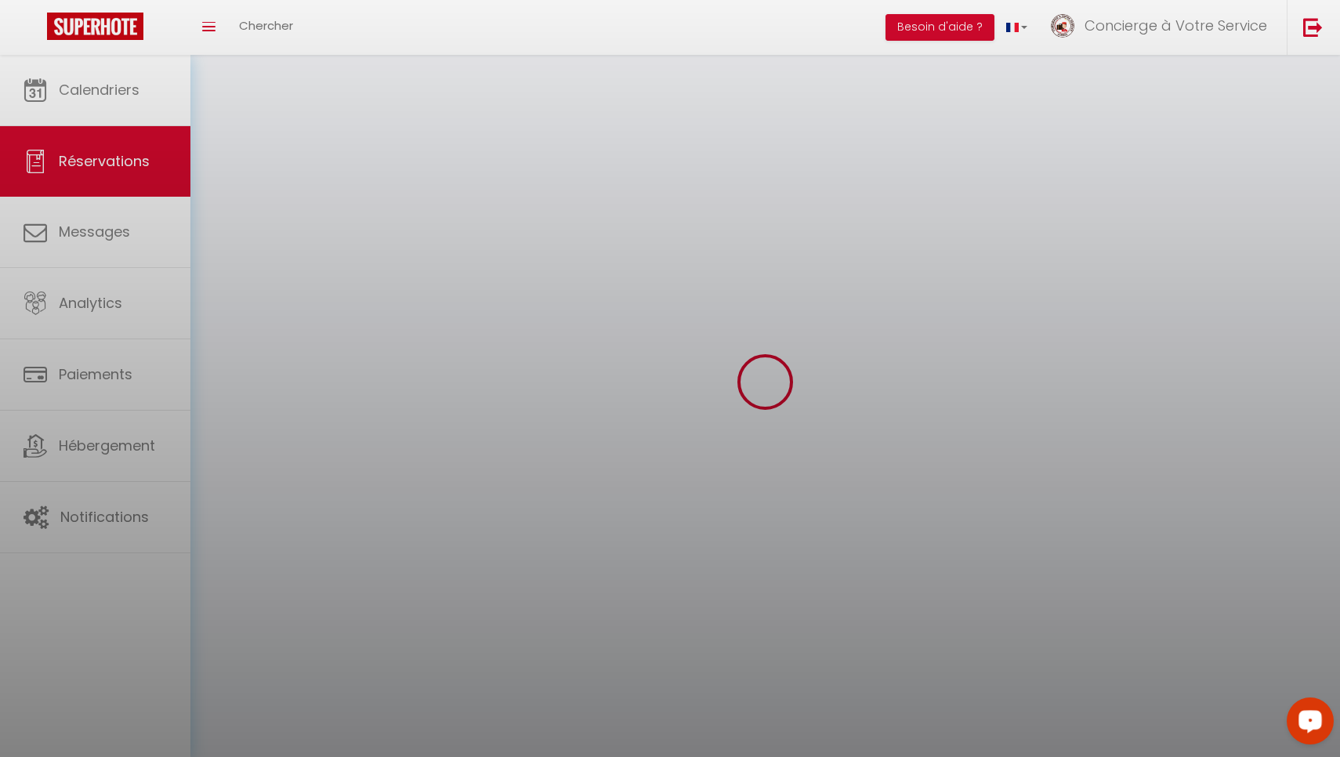
click at [990, 689] on div at bounding box center [670, 378] width 1340 height 757
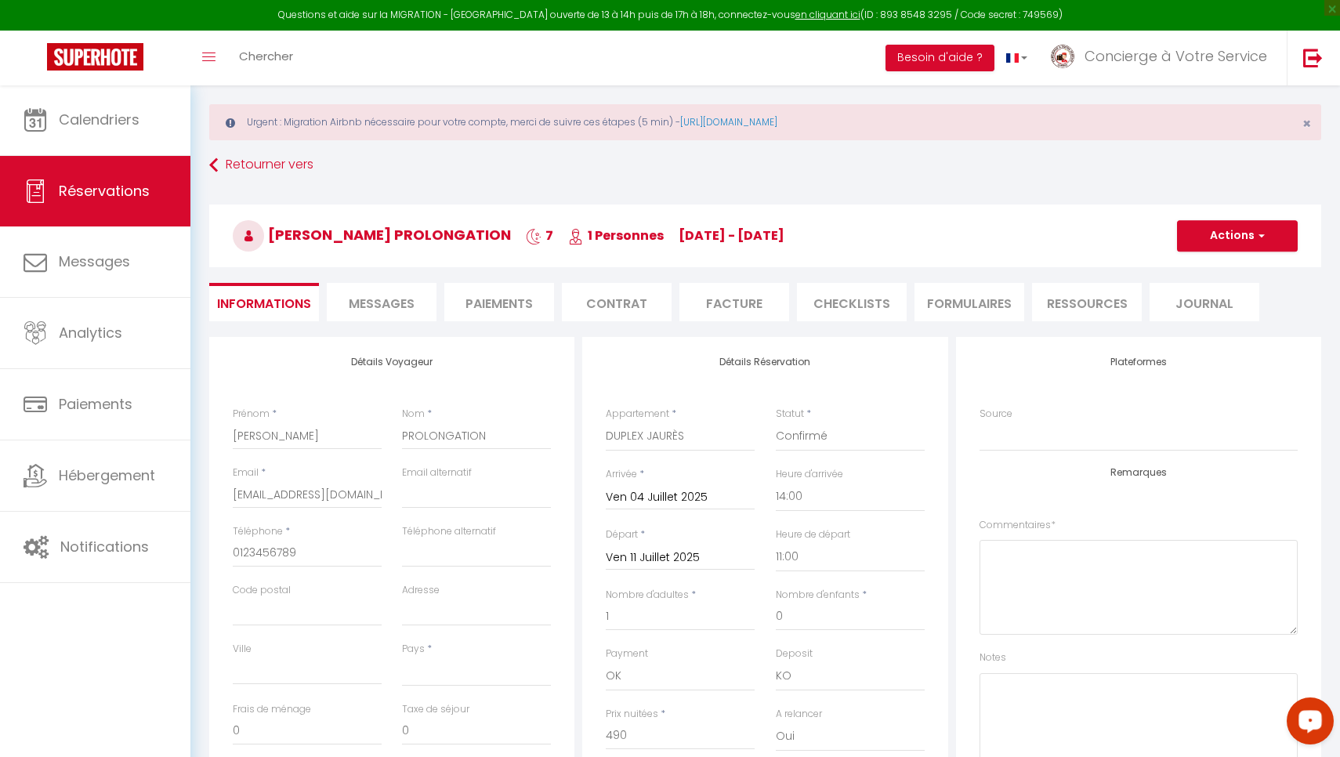
scroll to position [20, 0]
click at [267, 162] on link "Retourner vers" at bounding box center [765, 164] width 1112 height 28
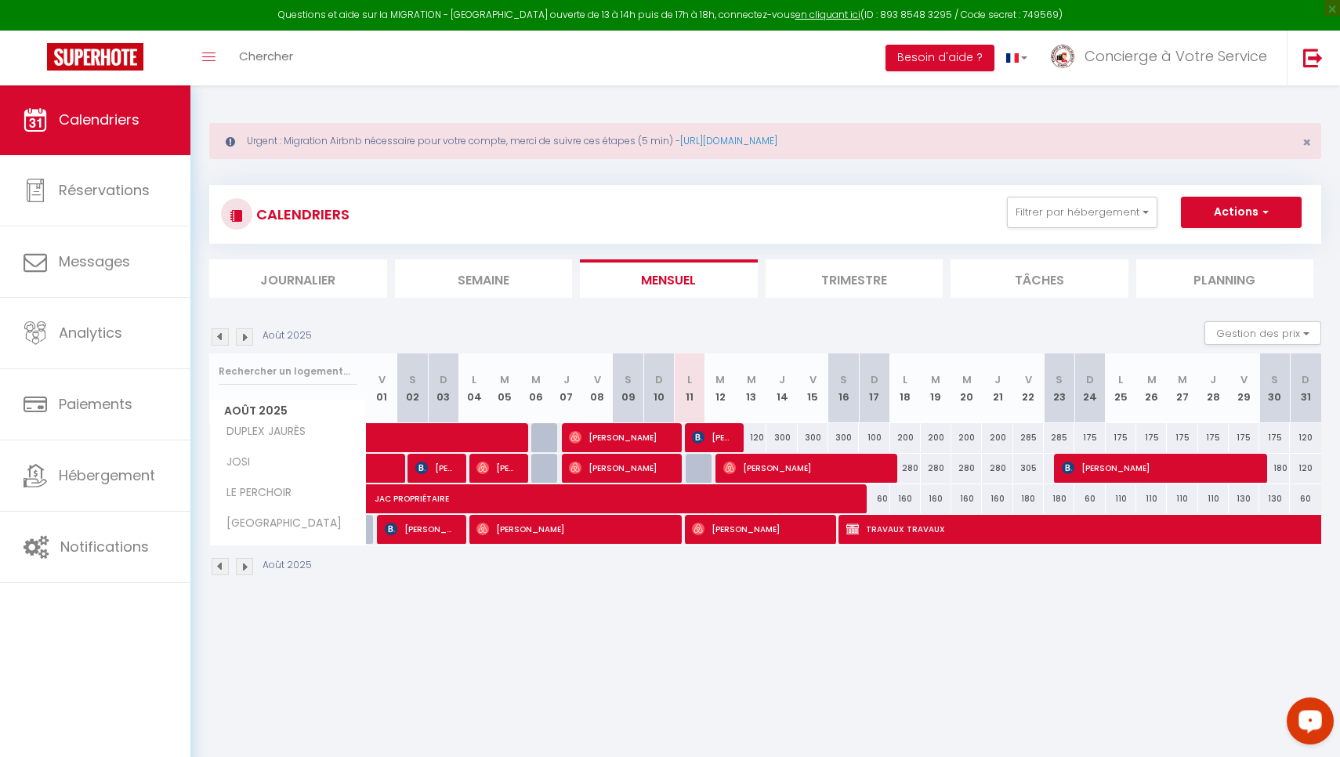
click at [222, 336] on img at bounding box center [220, 336] width 17 height 17
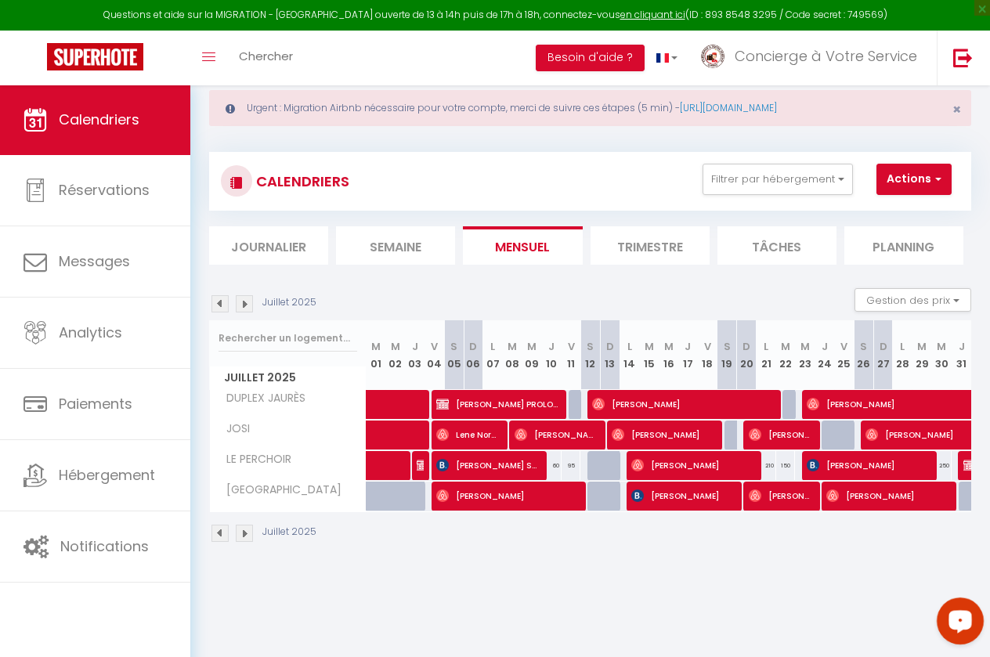
scroll to position [36, 2]
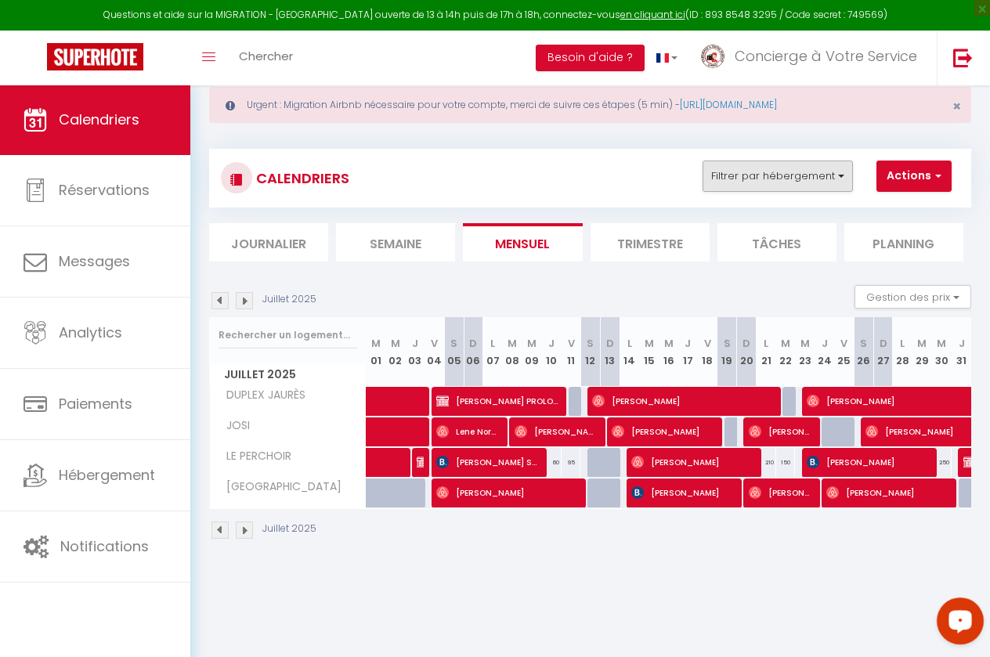
click at [838, 172] on button "Filtrer par hébergement" at bounding box center [778, 176] width 150 height 31
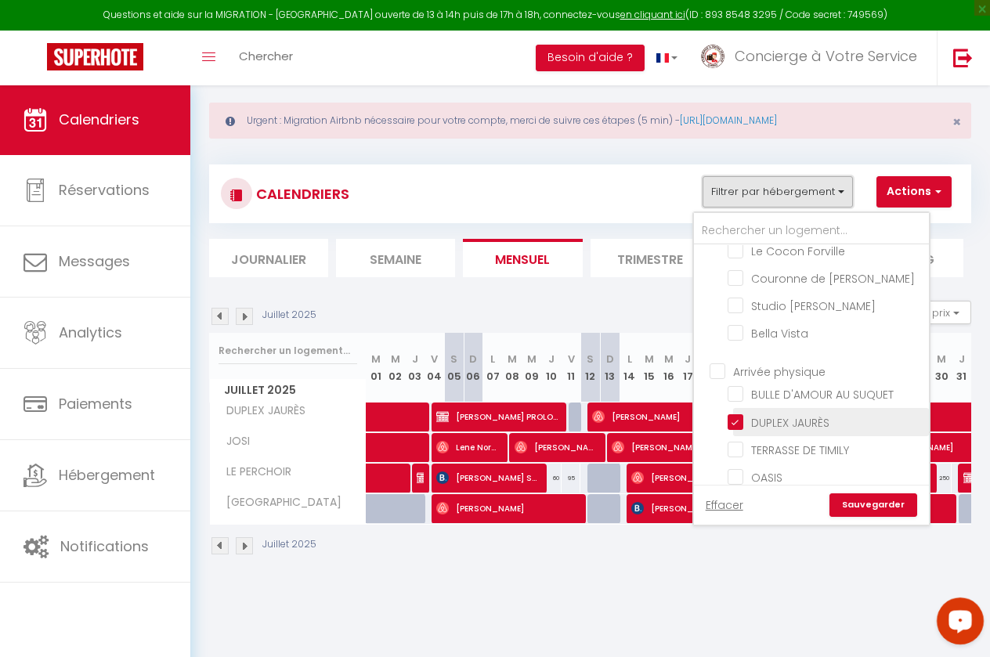
scroll to position [889, 0]
click at [736, 422] on input "DUPLEX JAURÈS" at bounding box center [826, 420] width 196 height 16
click at [887, 505] on link "Sauvegarder" at bounding box center [874, 506] width 88 height 24
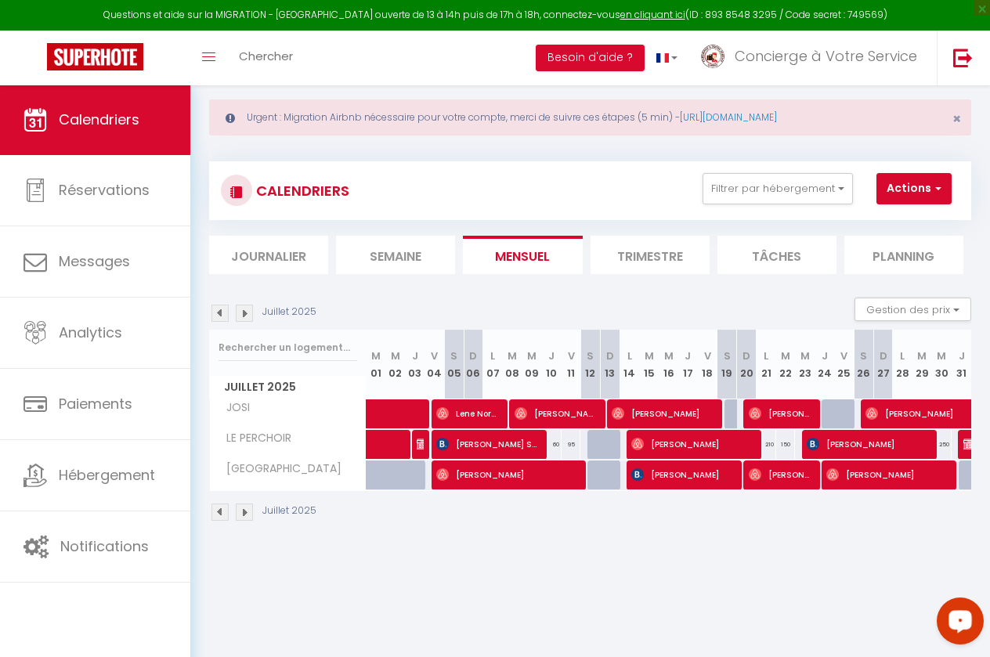
scroll to position [0, -1]
click at [844, 185] on button "Filtrer par hébergement" at bounding box center [778, 188] width 150 height 31
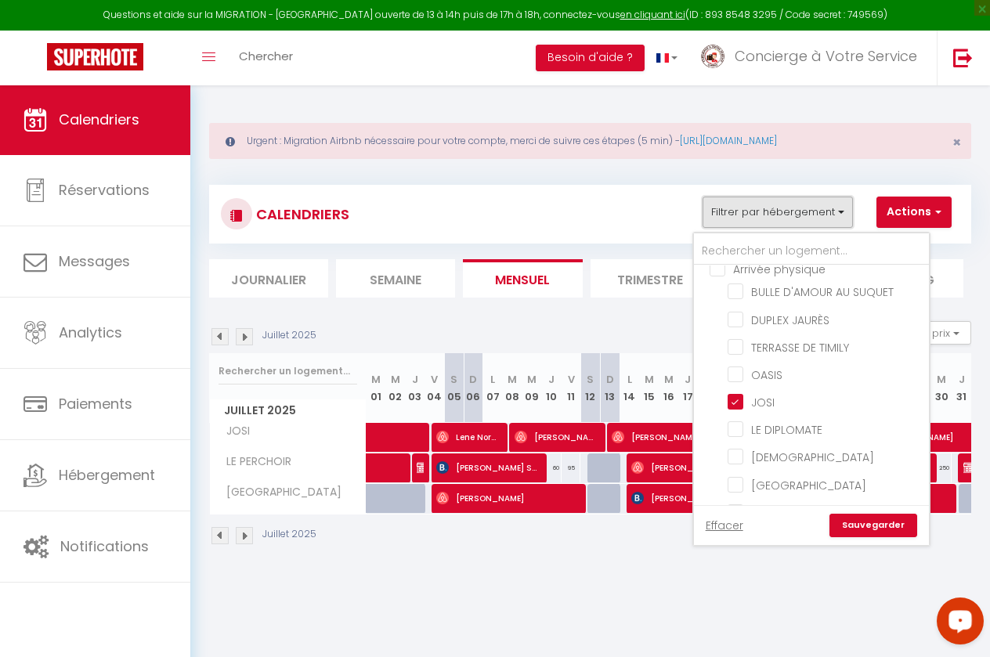
scroll to position [1019, 0]
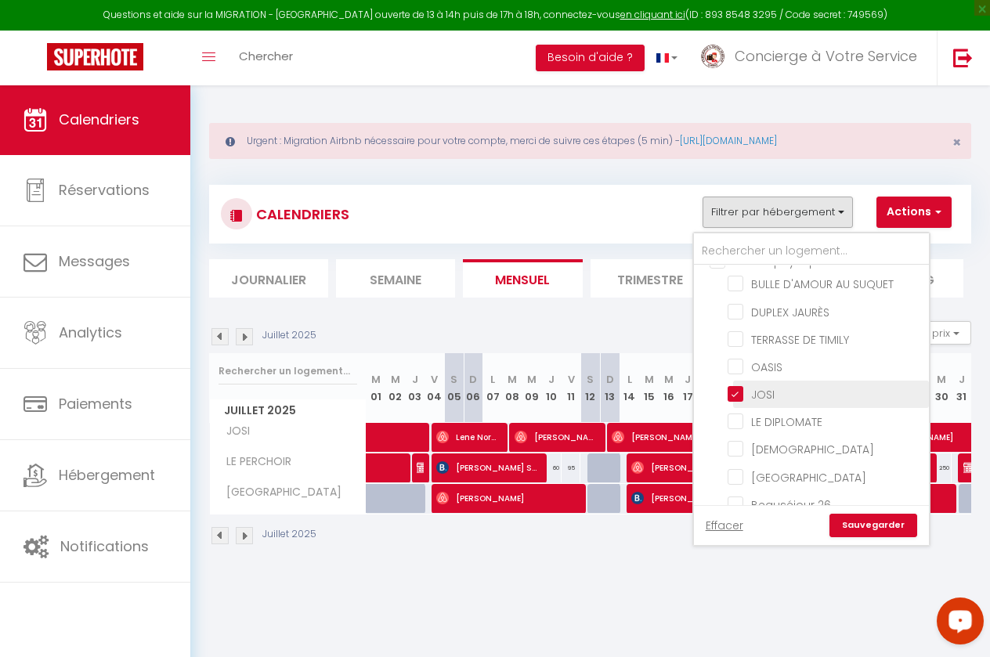
click at [742, 392] on input "JOSI" at bounding box center [826, 393] width 196 height 16
click at [888, 526] on link "Sauvegarder" at bounding box center [874, 526] width 88 height 24
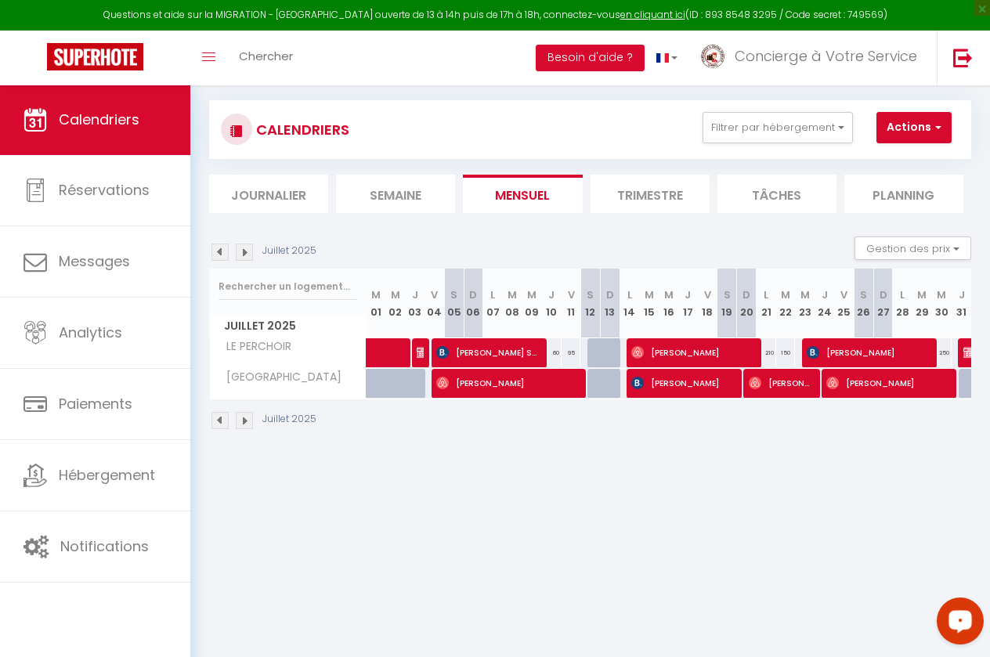
scroll to position [0, 1]
click at [422, 349] on img at bounding box center [422, 352] width 13 height 13
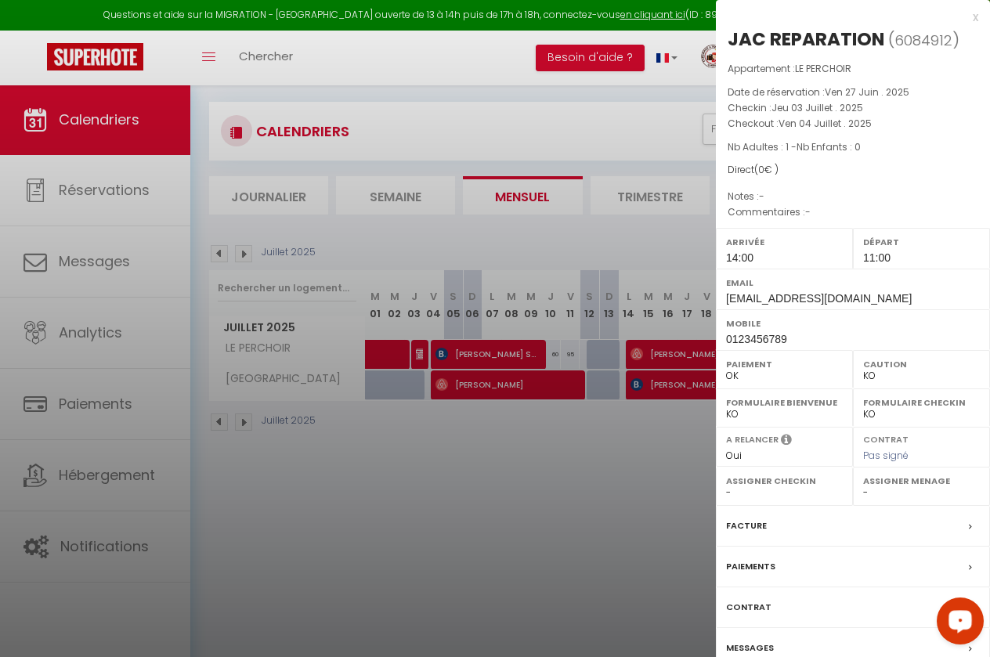
scroll to position [85, 0]
click at [385, 344] on div at bounding box center [495, 328] width 990 height 657
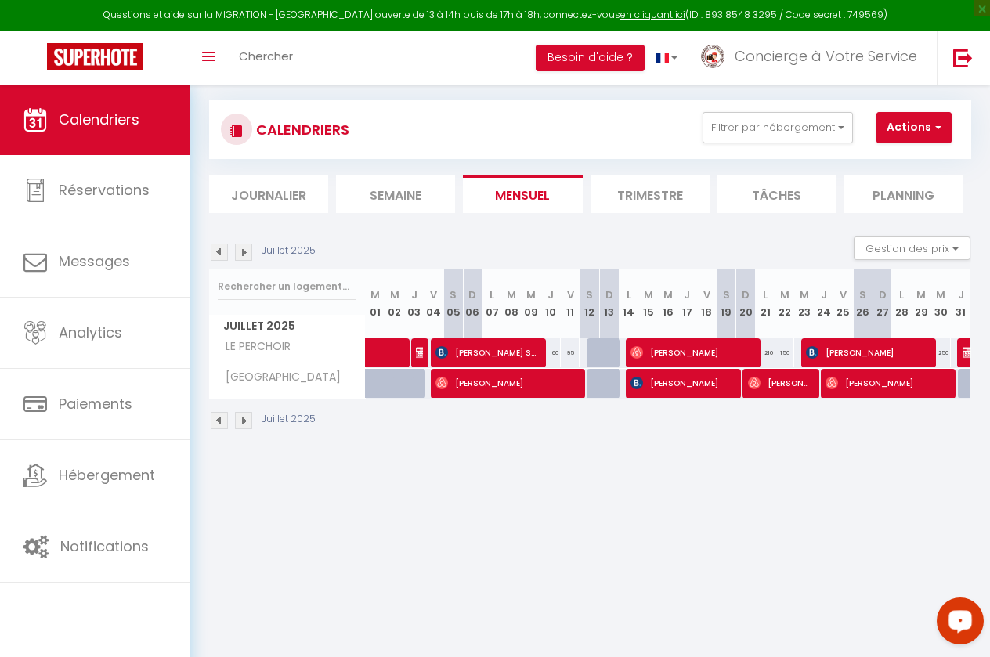
scroll to position [0, 0]
click at [385, 344] on span at bounding box center [414, 353] width 72 height 30
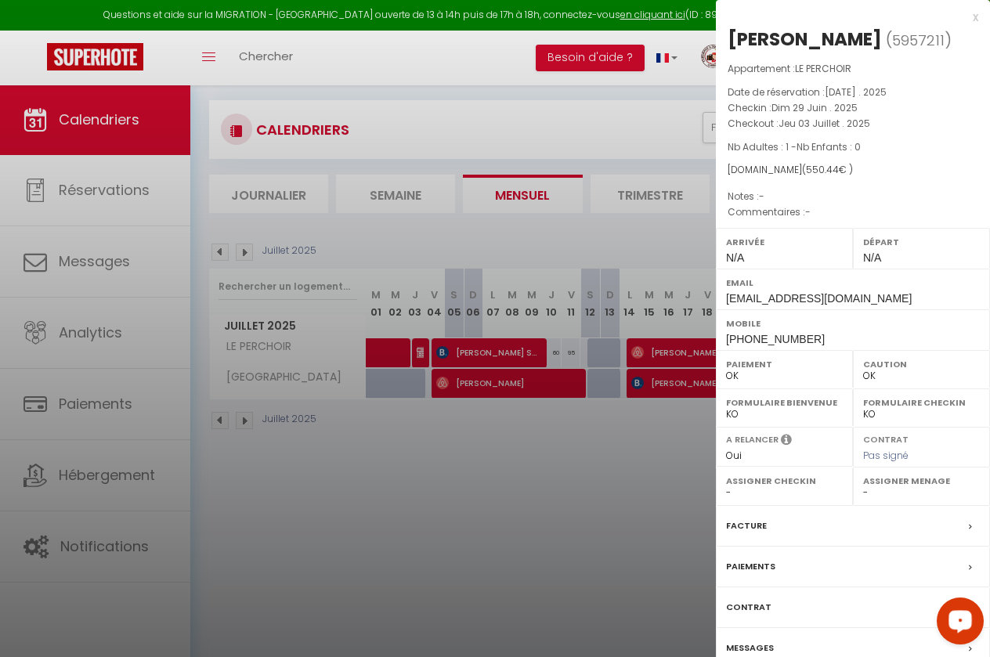
click at [433, 505] on div at bounding box center [495, 328] width 990 height 657
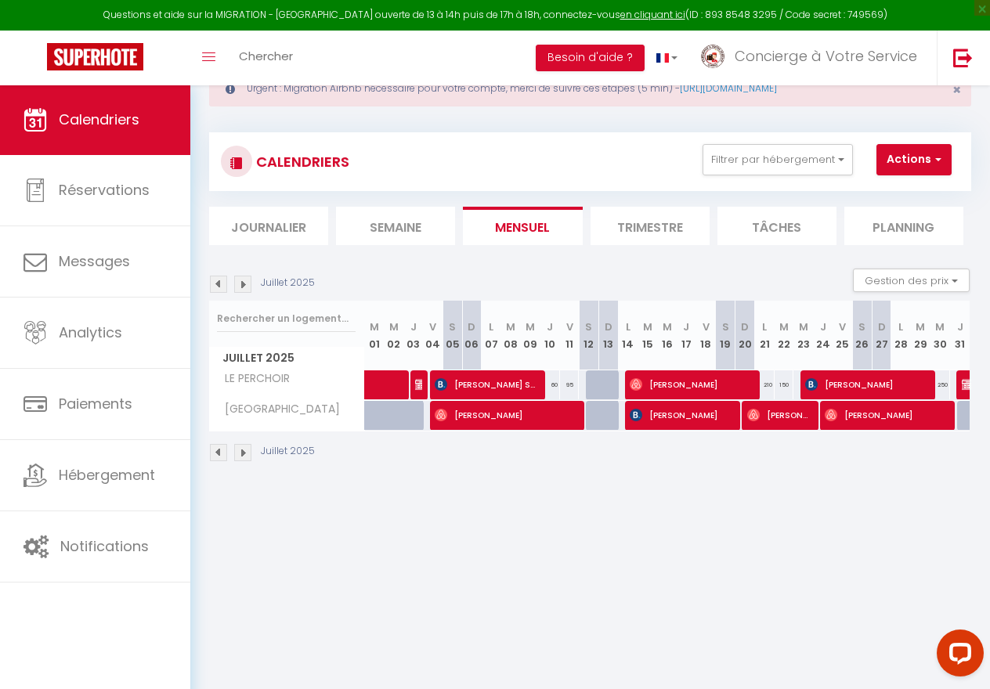
scroll to position [56, 0]
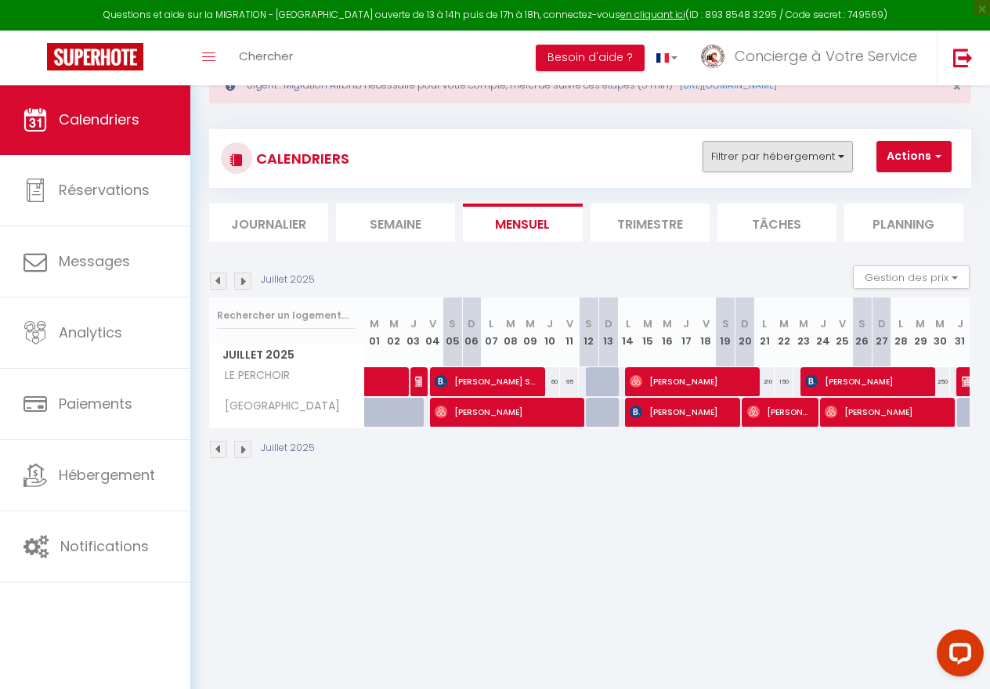
click at [841, 157] on button "Filtrer par hébergement" at bounding box center [778, 156] width 150 height 31
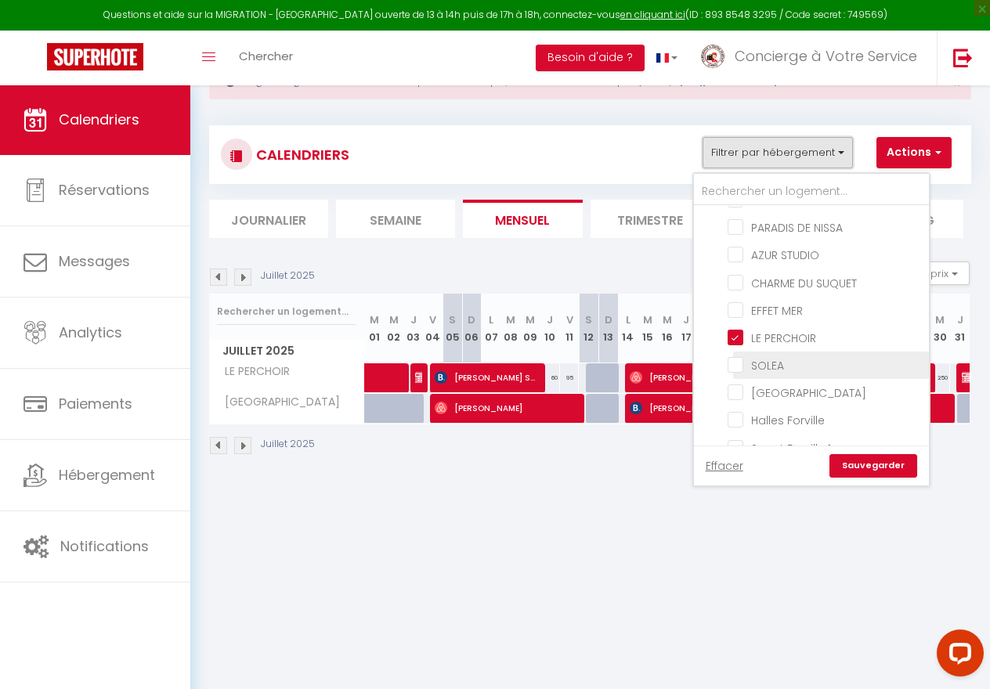
scroll to position [349, 0]
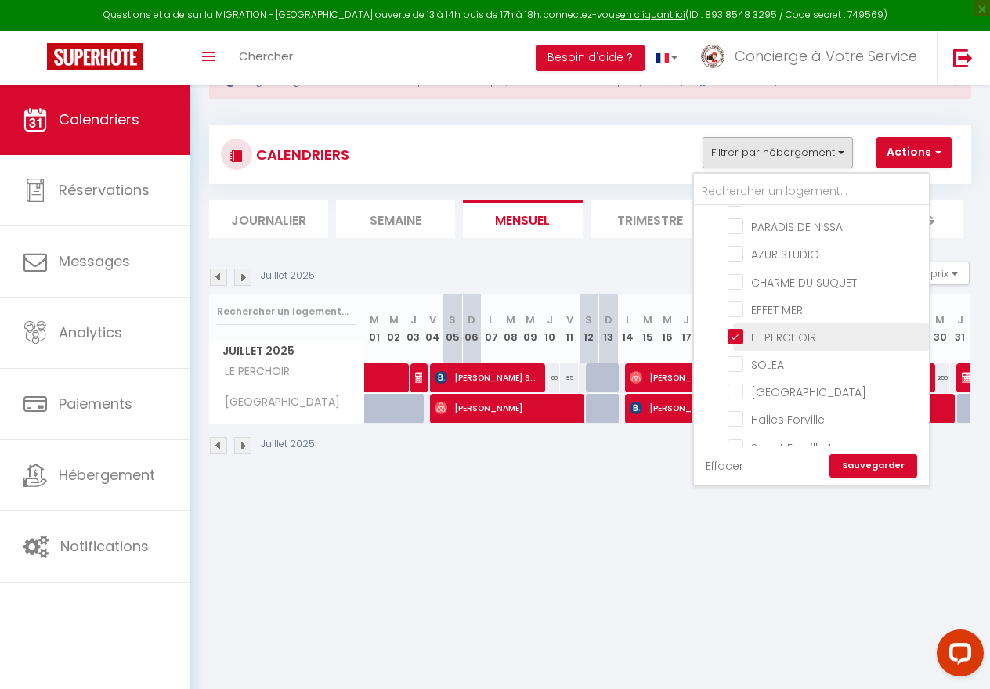
click at [739, 331] on input "LE PERCHOIR" at bounding box center [826, 336] width 196 height 16
click at [889, 468] on link "Sauvegarder" at bounding box center [874, 466] width 88 height 24
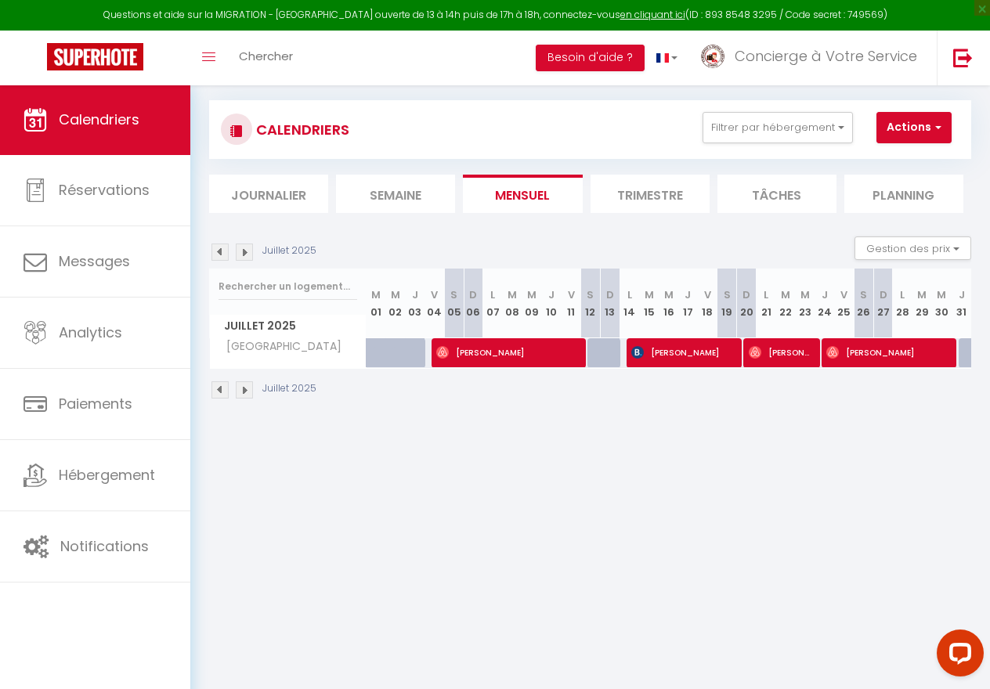
scroll to position [85, 0]
